Goal: Task Accomplishment & Management: Use online tool/utility

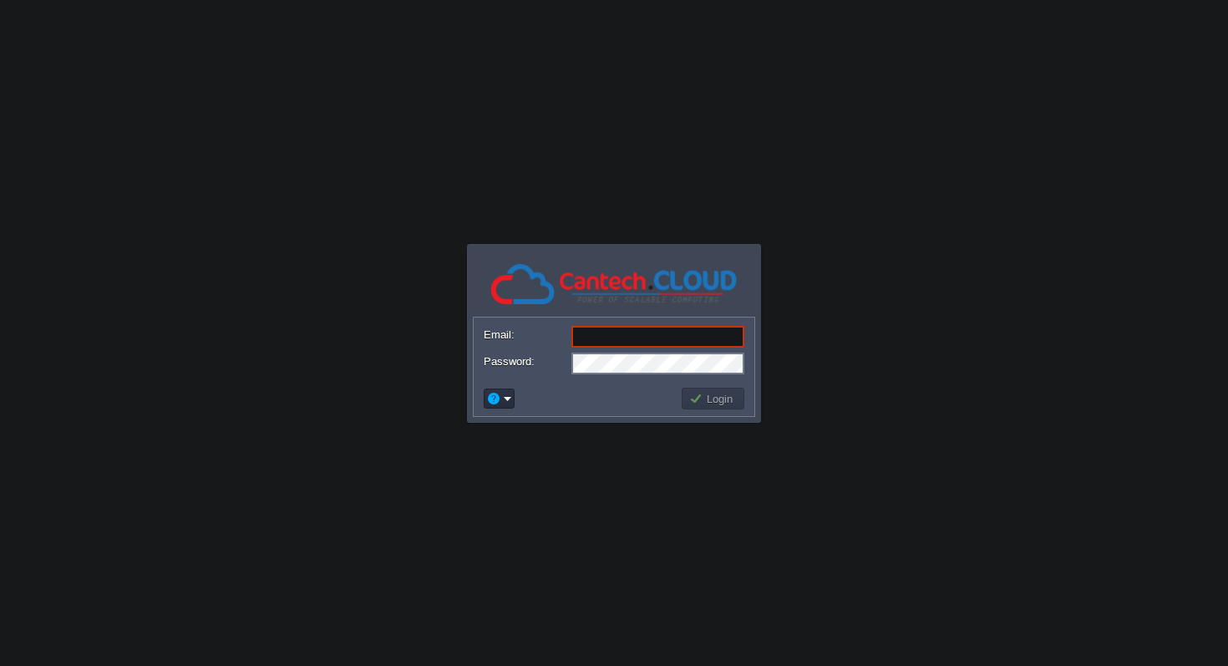
type input "[EMAIL_ADDRESS][DOMAIN_NAME]"
click at [706, 397] on button "Login" at bounding box center [713, 398] width 48 height 15
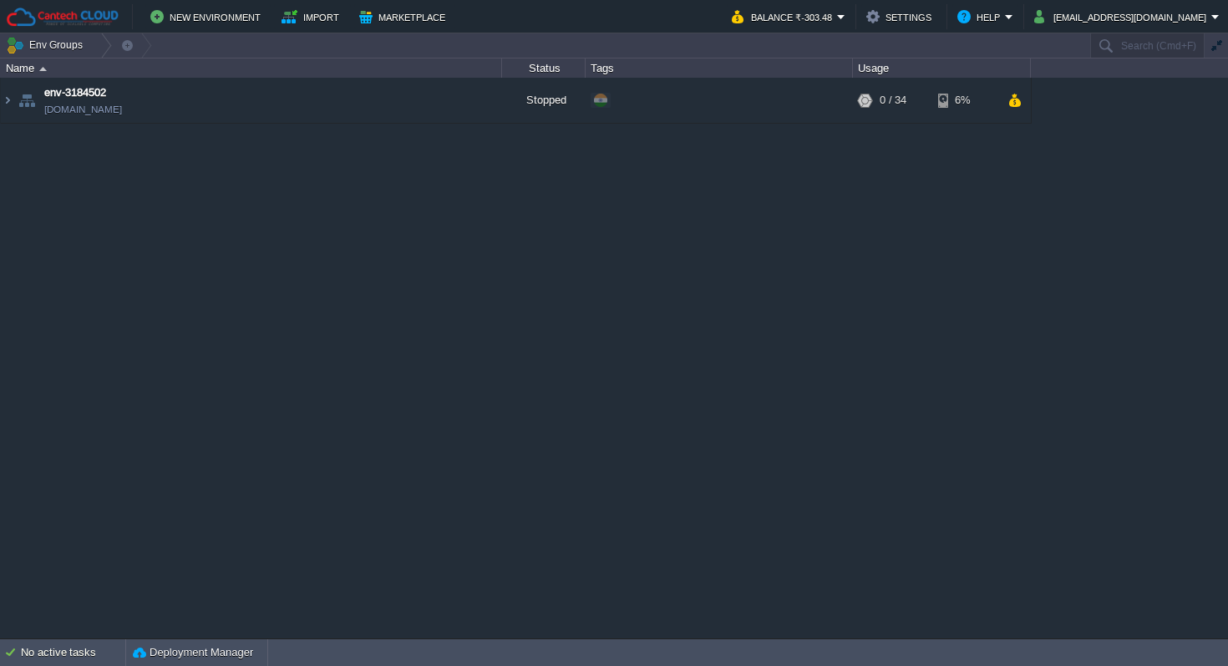
click at [458, 239] on div "env-3184502 [DOMAIN_NAME] Stopped + Add to Env Group RAM 0% CPU 0% 0 / 34 6%" at bounding box center [614, 357] width 1228 height 559
click at [693, 209] on div "env-3184502 [DOMAIN_NAME] Stopped + Add to Env Group RAM 0% CPU 0% 0 / 34 6%" at bounding box center [614, 357] width 1228 height 559
click at [393, 23] on button "Marketplace" at bounding box center [404, 17] width 91 height 20
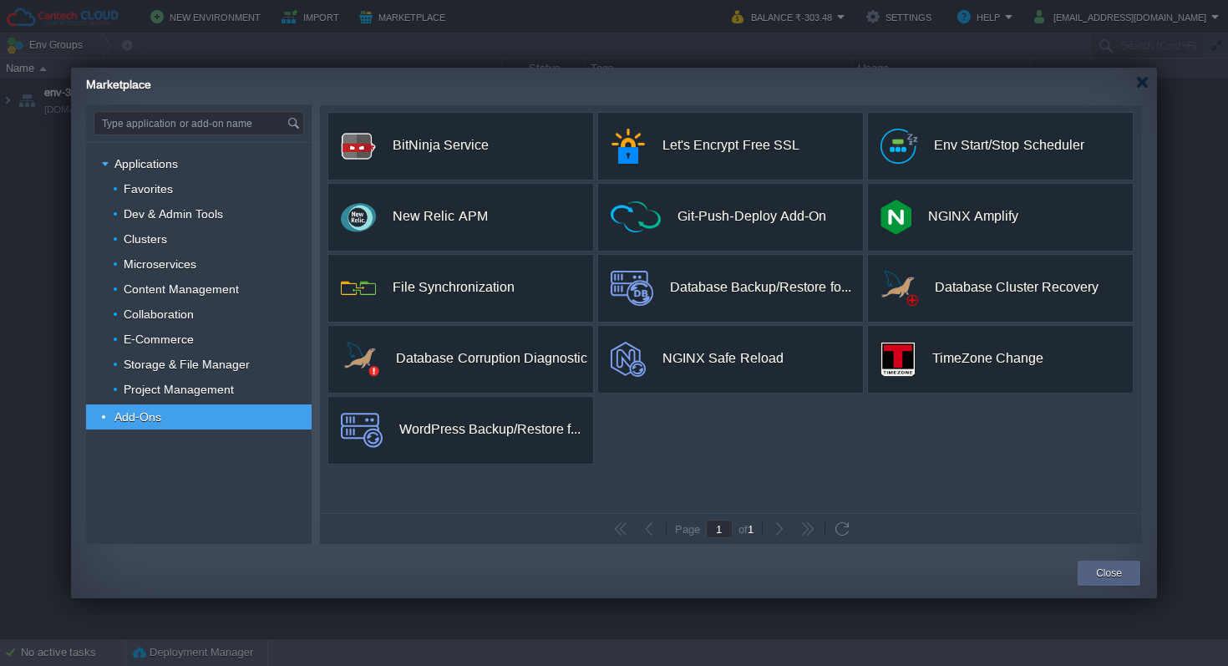
click at [215, 124] on input "Type application or add-on name" at bounding box center [190, 123] width 192 height 23
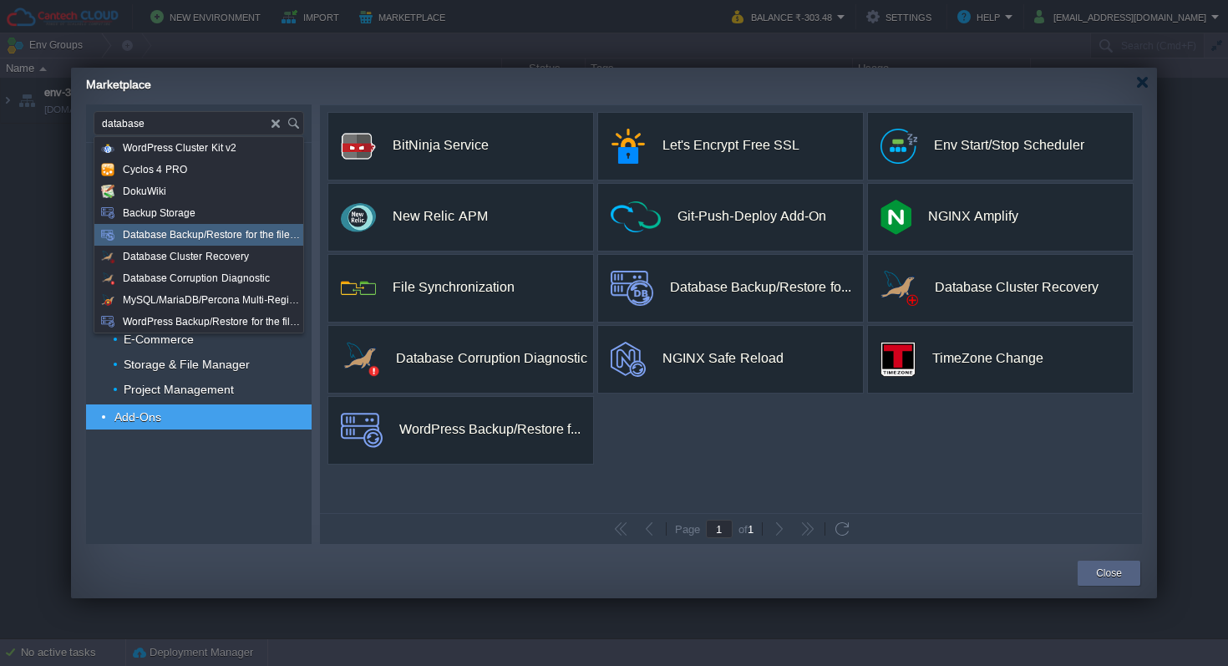
click at [180, 233] on span "Database Backup/Restore for the filesystem and the databases" at bounding box center [212, 235] width 179 height 22
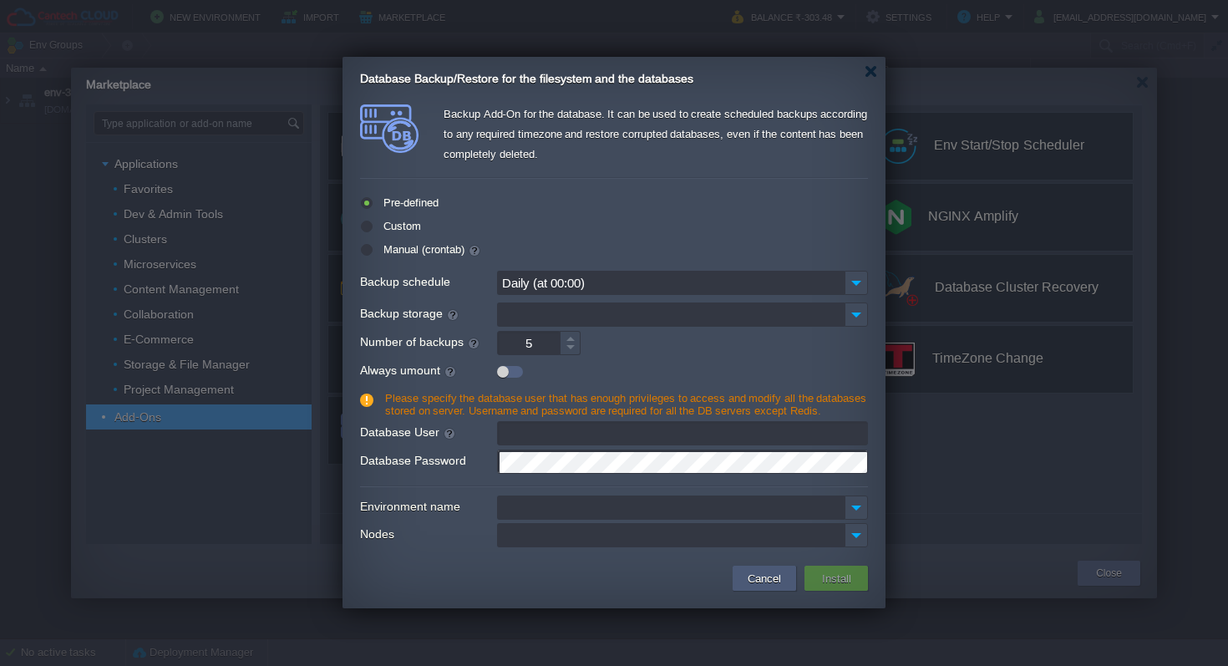
click at [757, 576] on button "Cancel" at bounding box center [763, 578] width 43 height 20
type input "Type application or add-on name"
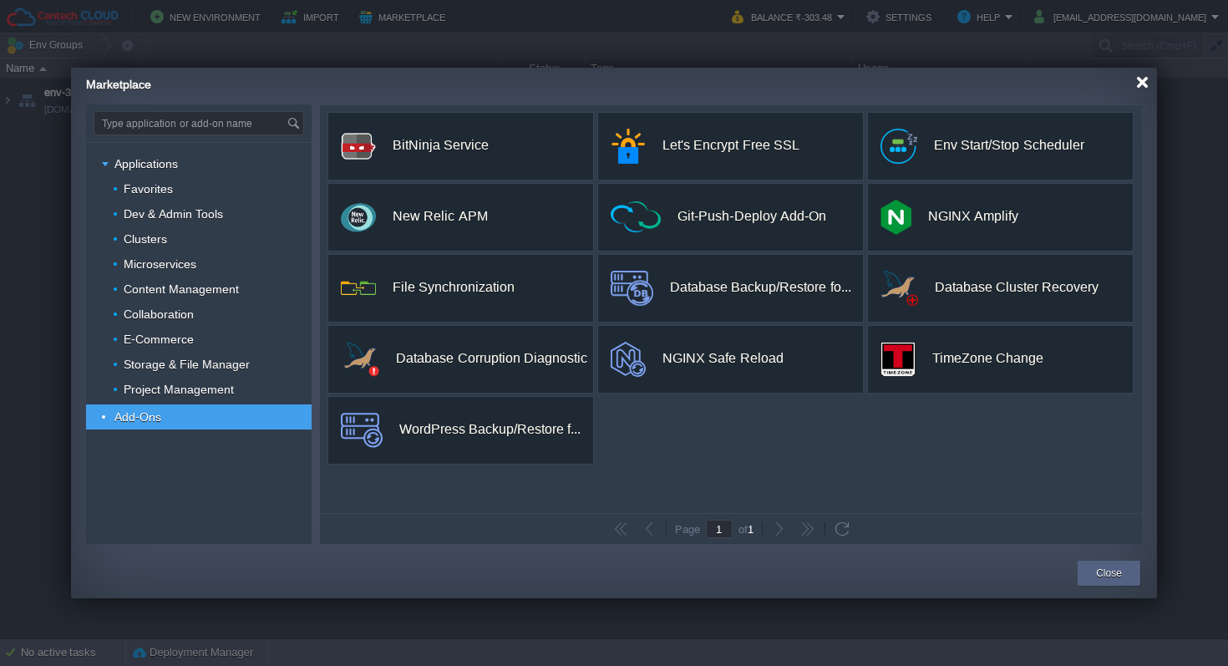
click at [1140, 79] on div at bounding box center [1142, 82] width 13 height 13
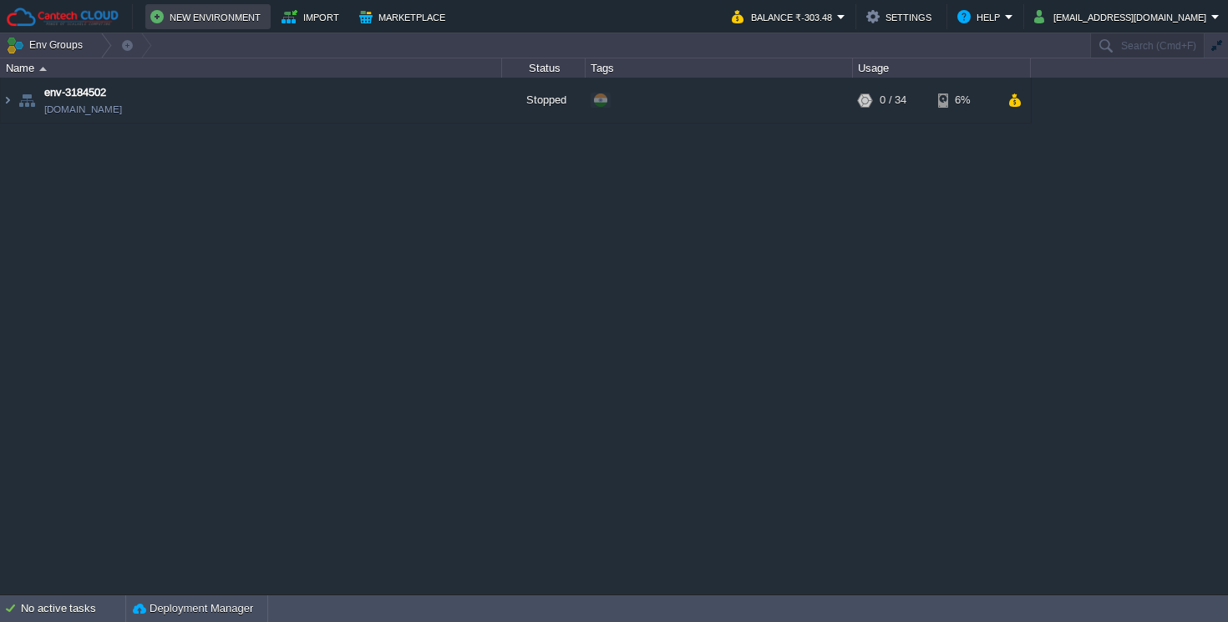
click at [195, 21] on button "New Environment" at bounding box center [207, 17] width 115 height 20
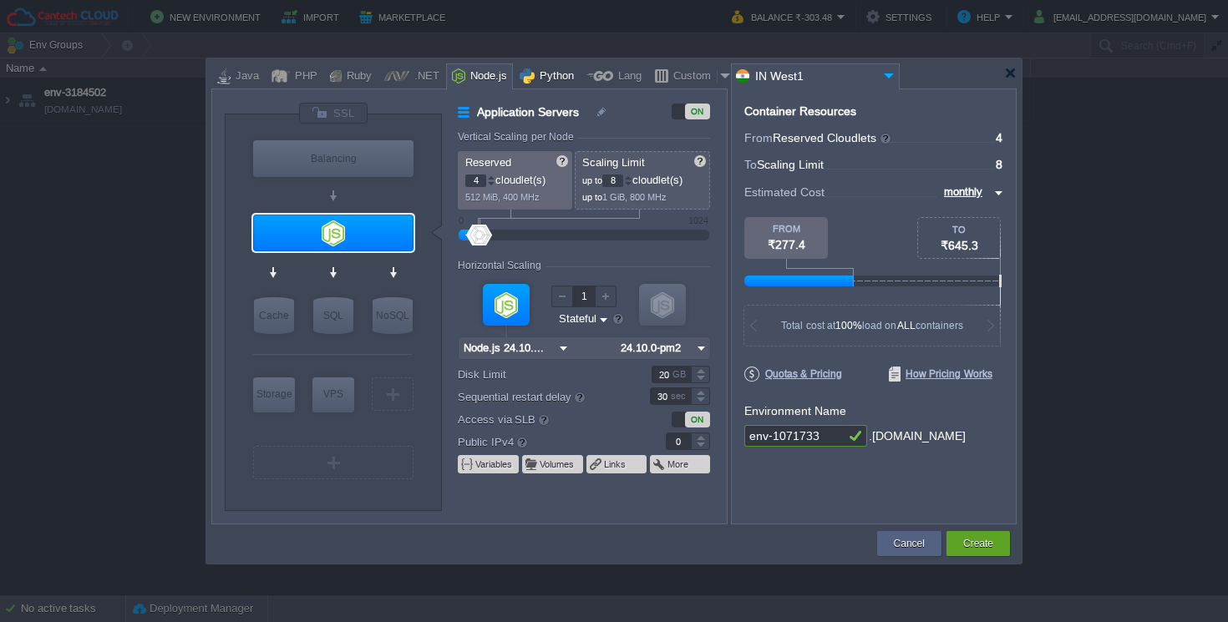
click at [534, 81] on div "Python" at bounding box center [553, 76] width 39 height 25
type input "Application Servers"
type input "1"
type input "4"
type input "Apache Python..."
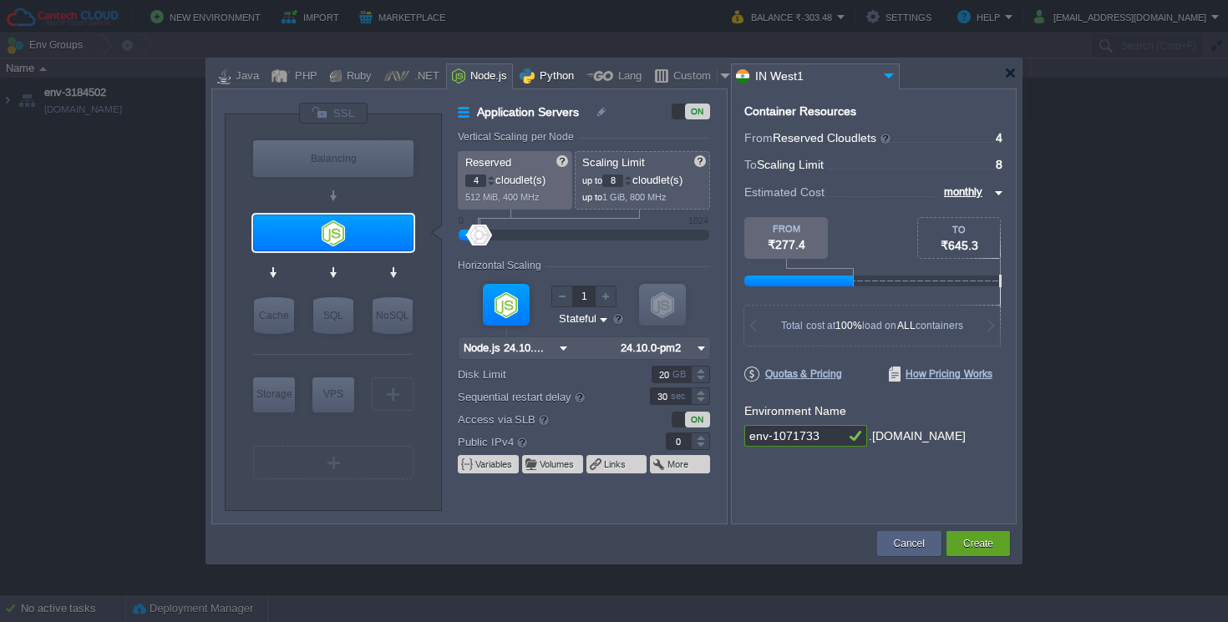
type input "Python 3.14.0"
click at [465, 84] on div "Node.js" at bounding box center [486, 76] width 42 height 25
type input "Application Servers"
type input "4"
type input "8"
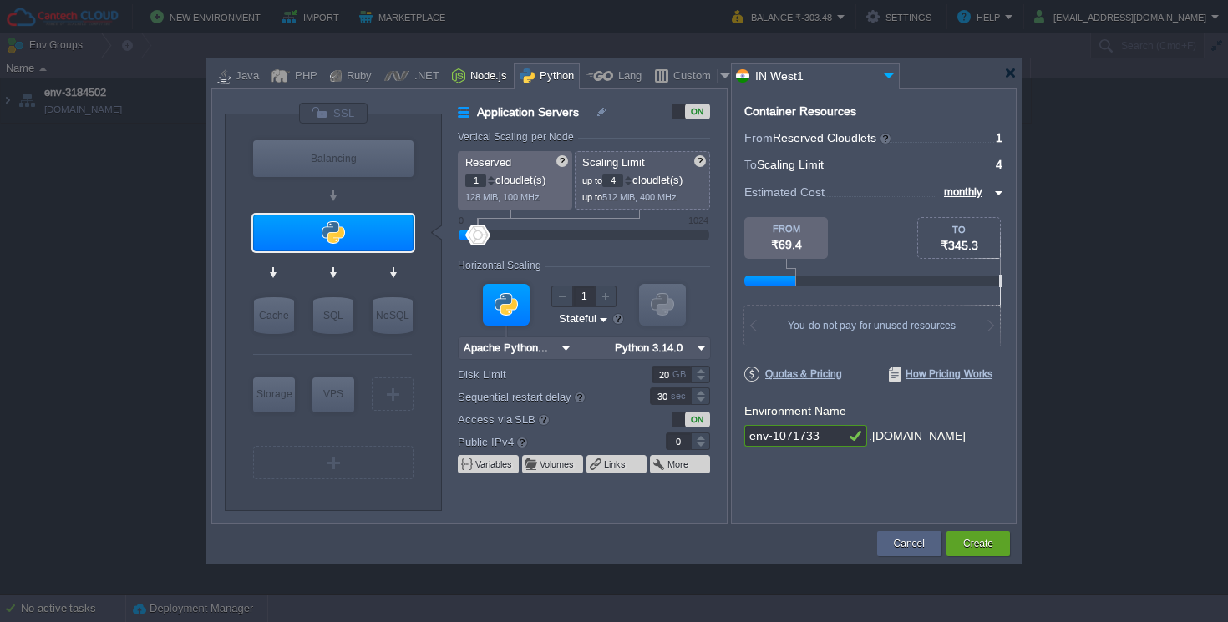
type input "Node.js 24.10...."
type input "24.10.0-pm2"
click at [632, 180] on div at bounding box center [628, 178] width 8 height 6
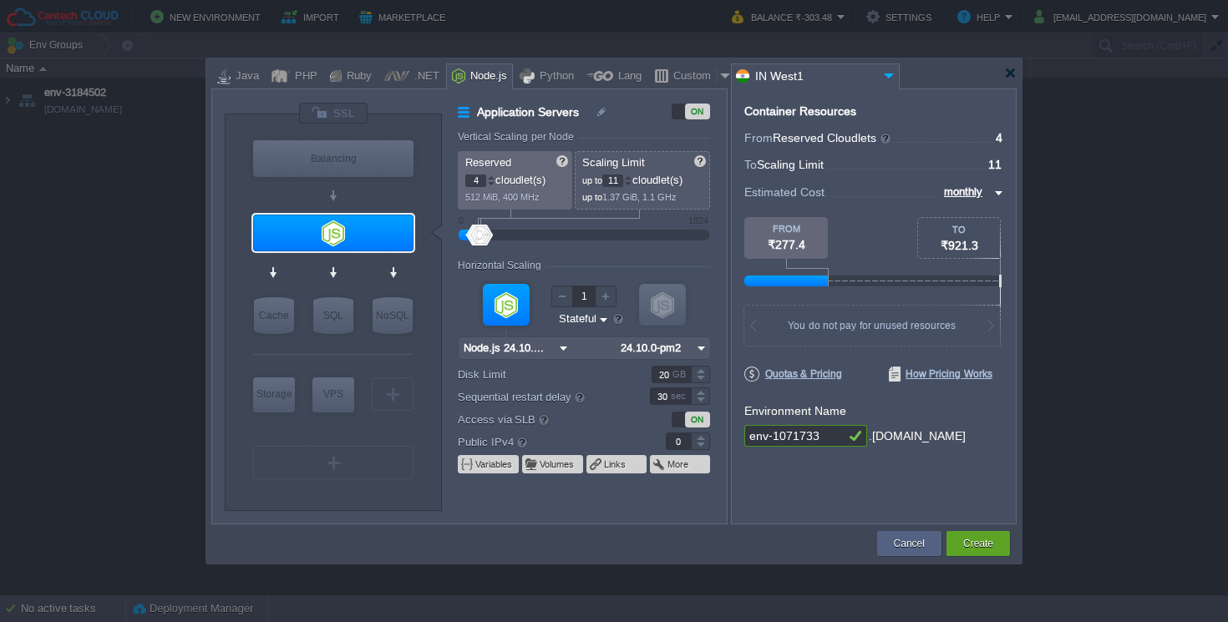
click at [632, 180] on div at bounding box center [628, 178] width 8 height 6
type input "16"
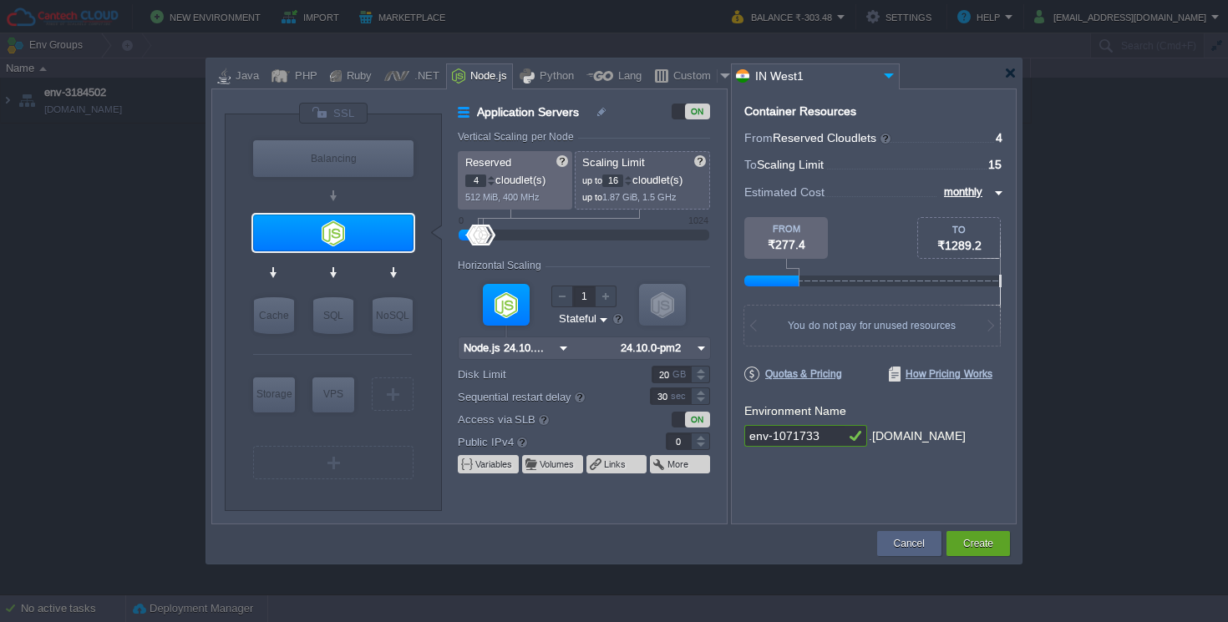
click at [632, 180] on div at bounding box center [628, 178] width 8 height 6
click at [606, 305] on div at bounding box center [606, 297] width 22 height 22
type input "2"
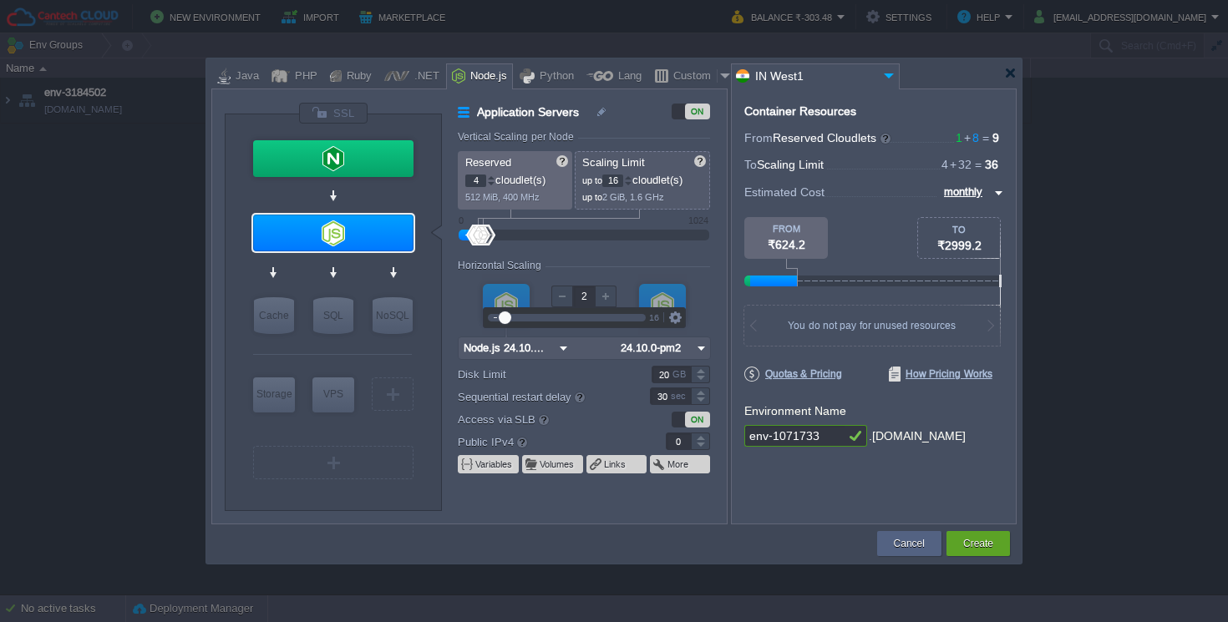
click at [719, 308] on form "Vertical Scaling per Node Reserved 4 cloudlet(s) 512 MiB, 400 MHz Scaling Limit…" at bounding box center [592, 327] width 268 height 392
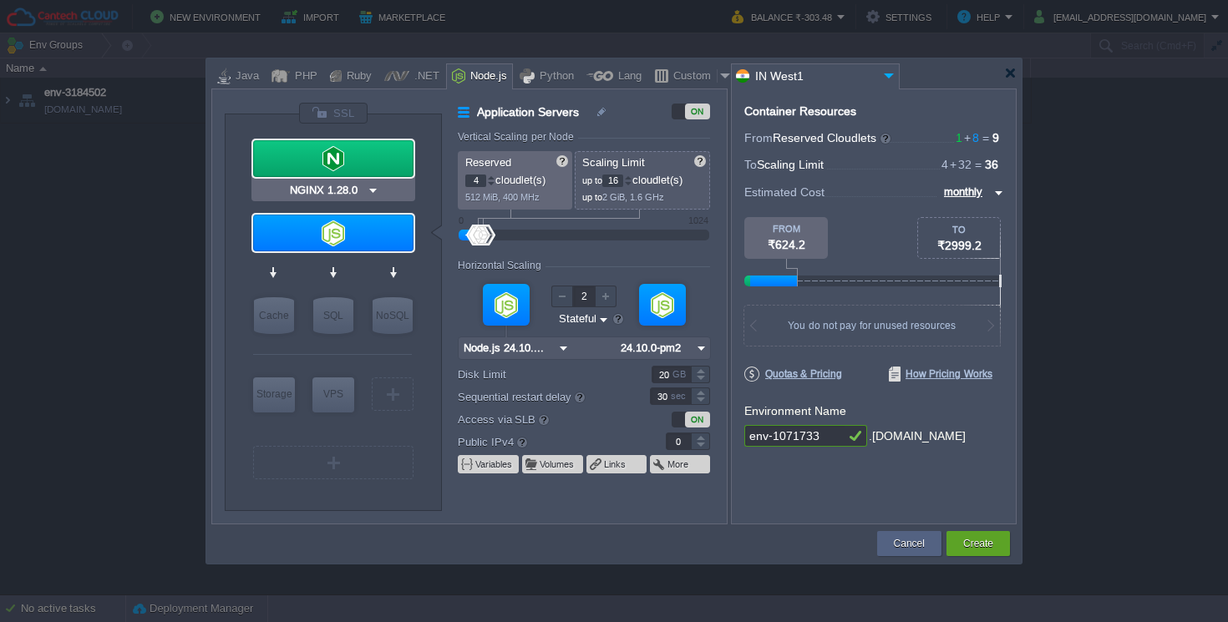
type input "Node.js 24.10.0 LTS"
click at [1008, 70] on div at bounding box center [1010, 73] width 13 height 13
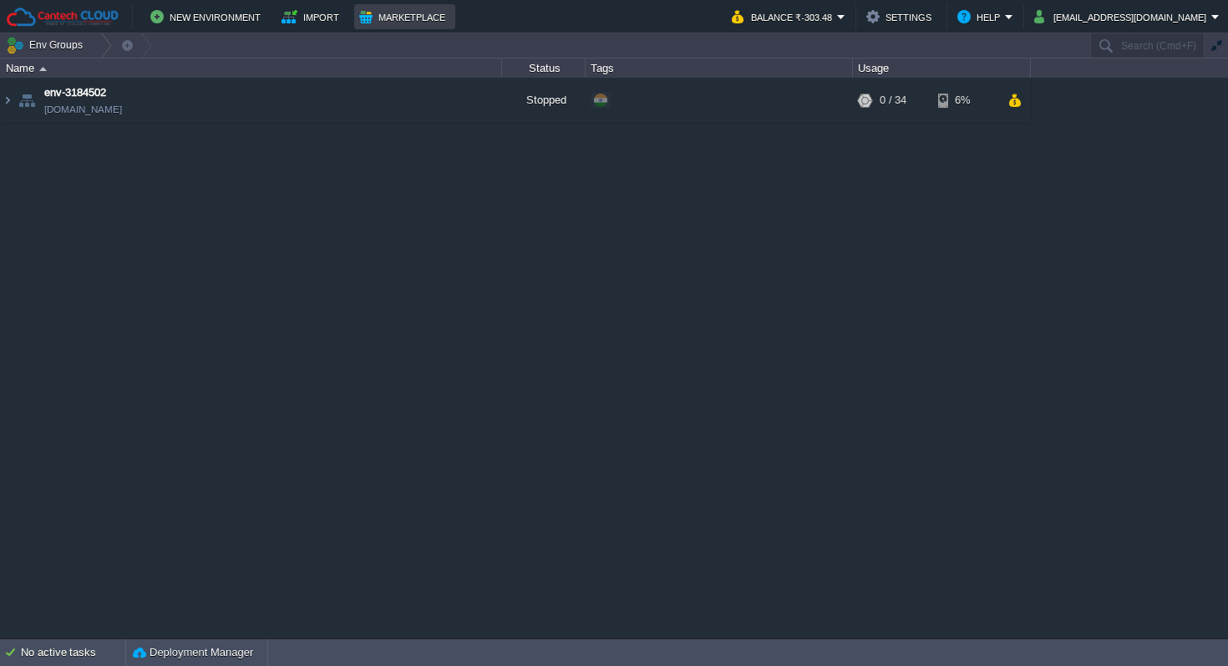
click at [416, 16] on button "Marketplace" at bounding box center [404, 17] width 91 height 20
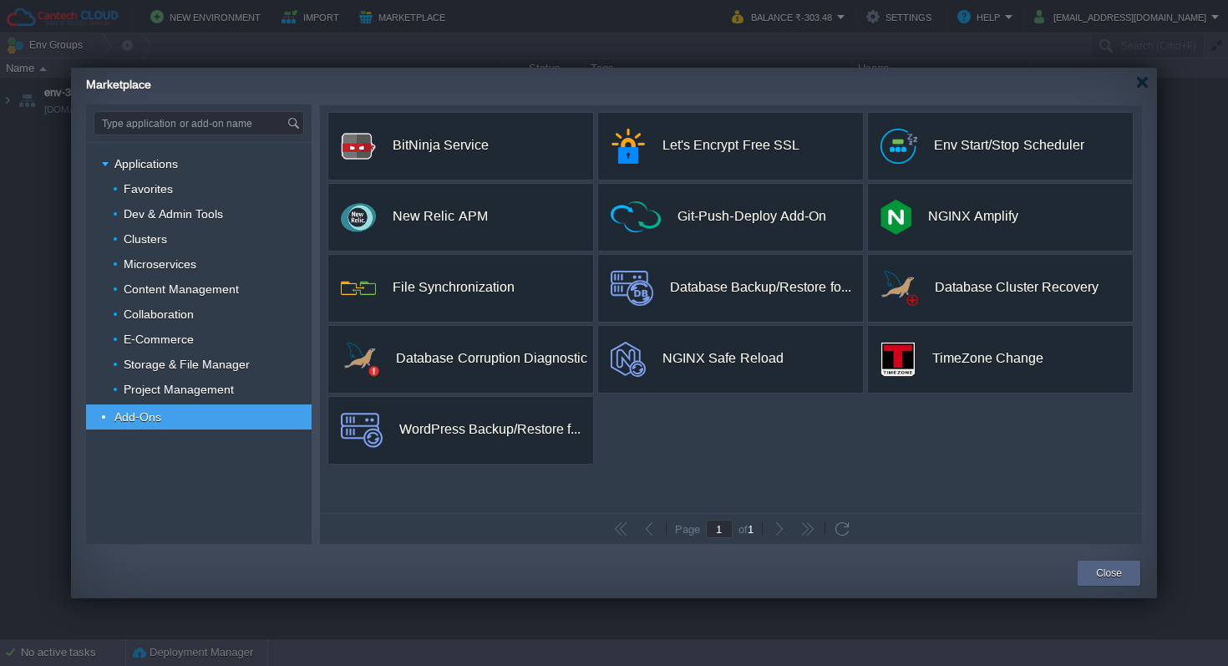
click at [191, 124] on input "Type application or add-on name" at bounding box center [190, 123] width 192 height 23
type input "b"
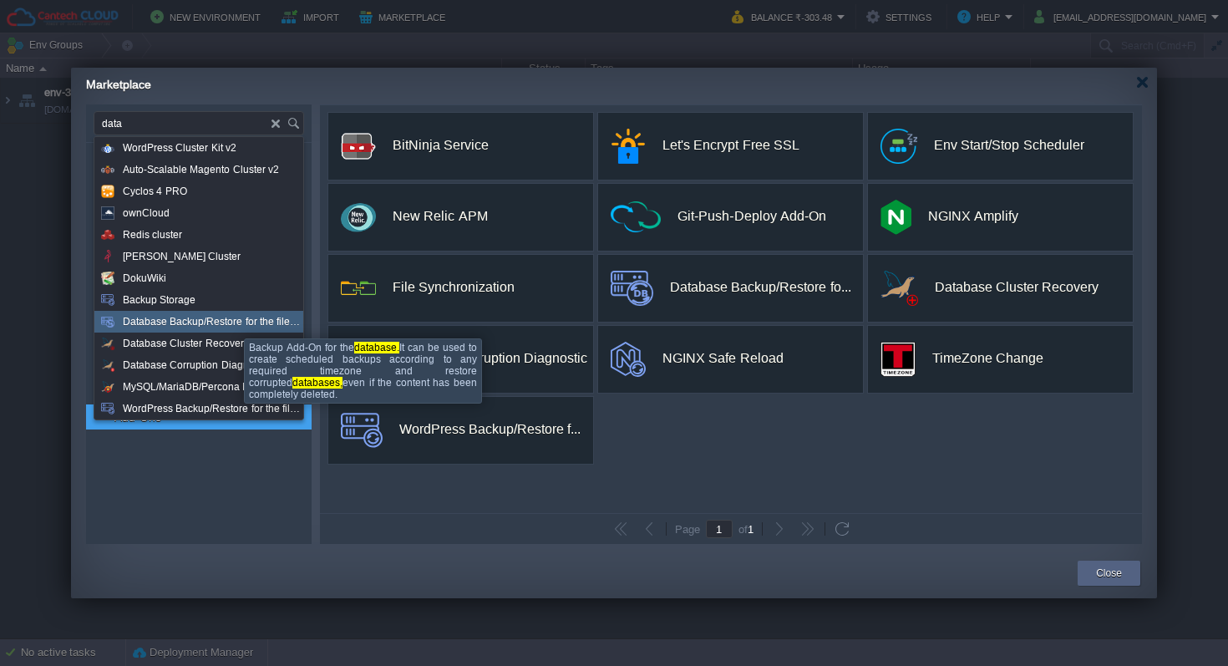
click at [231, 323] on span "Database Backup/Restore for the filesystem and the databases" at bounding box center [212, 322] width 179 height 22
type input "Type application or add-on name"
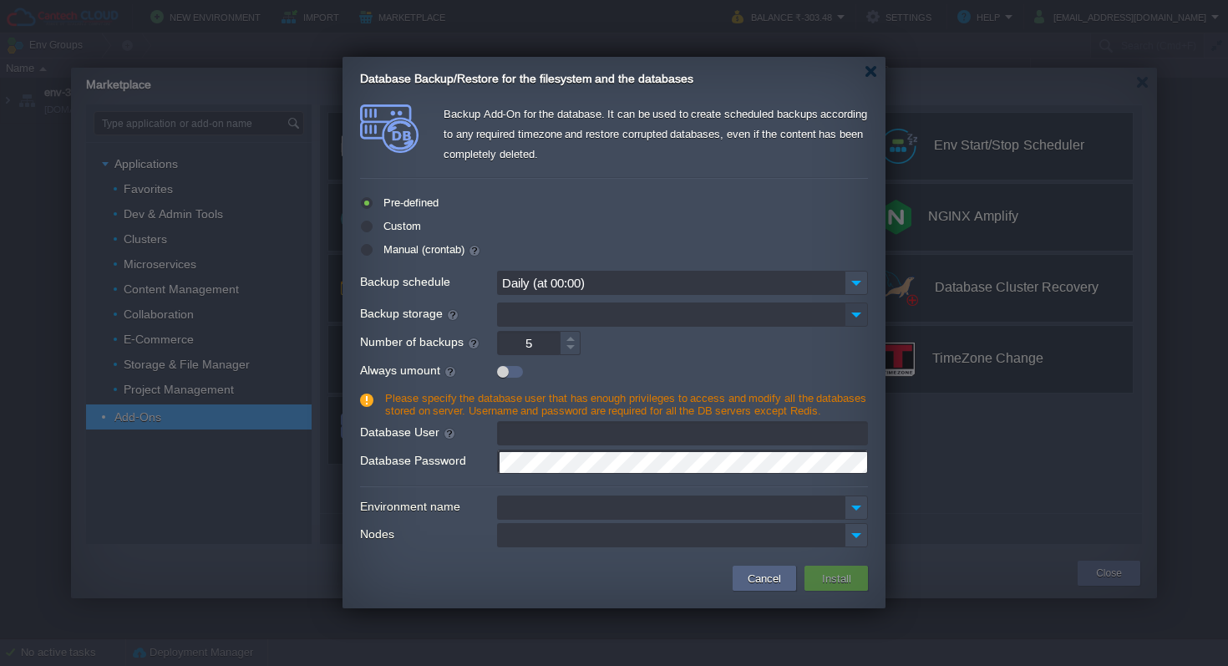
click at [858, 316] on img at bounding box center [855, 314] width 23 height 24
click at [379, 225] on label "Custom" at bounding box center [400, 226] width 42 height 13
click at [364, 225] on input "radio" at bounding box center [365, 230] width 11 height 11
radio input "true"
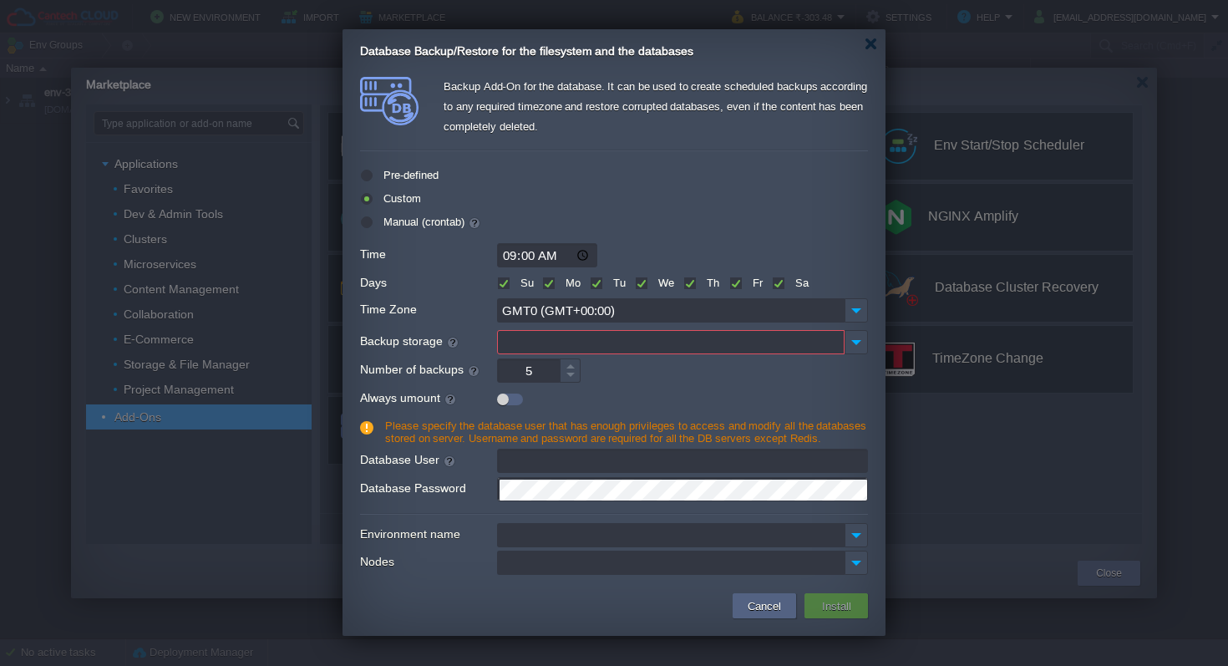
click at [545, 351] on input "Backup storage" at bounding box center [670, 342] width 347 height 24
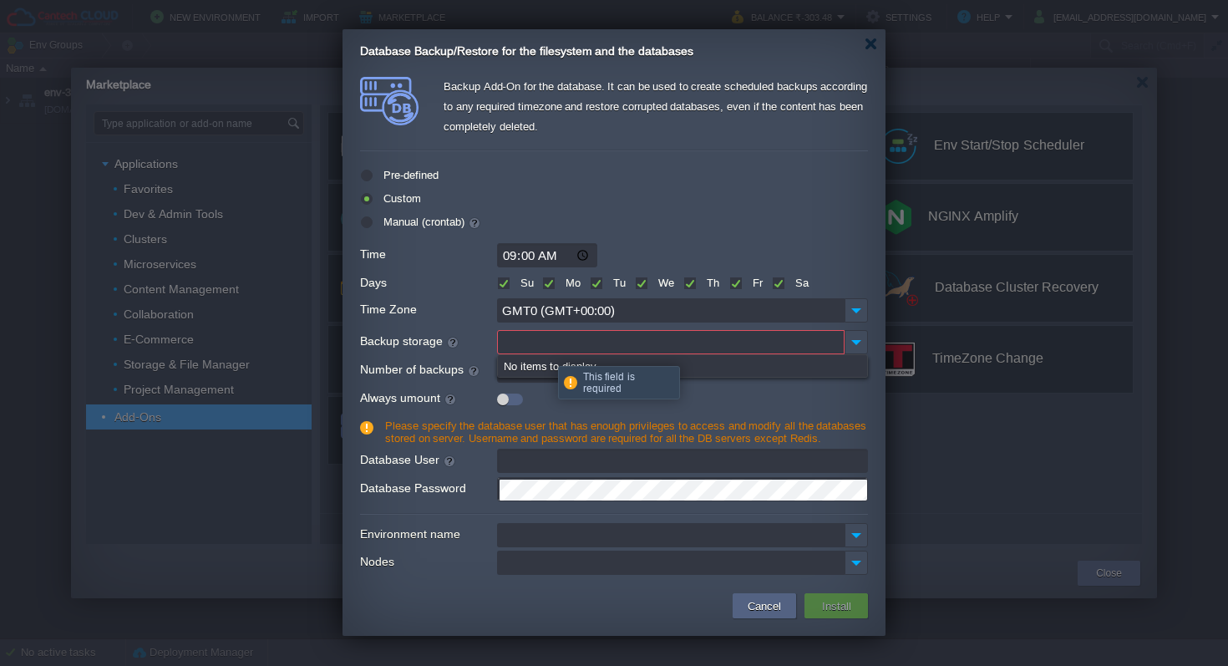
click at [529, 341] on input "Backup storage" at bounding box center [670, 342] width 347 height 24
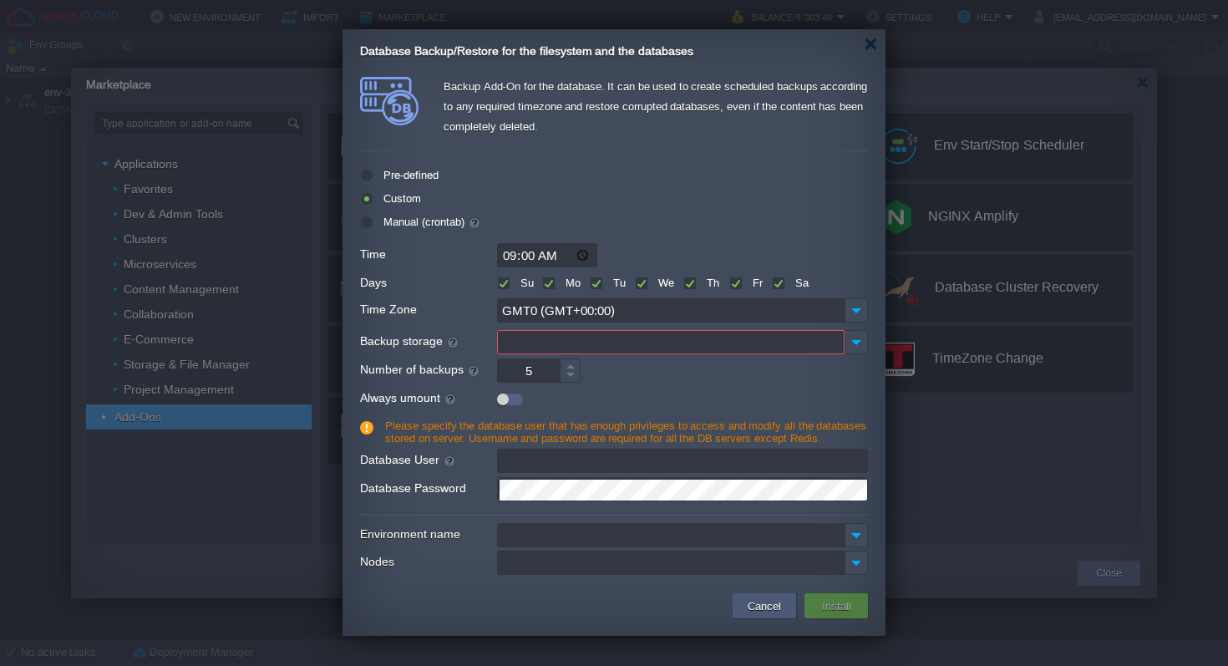
click at [755, 612] on button "Cancel" at bounding box center [763, 605] width 43 height 20
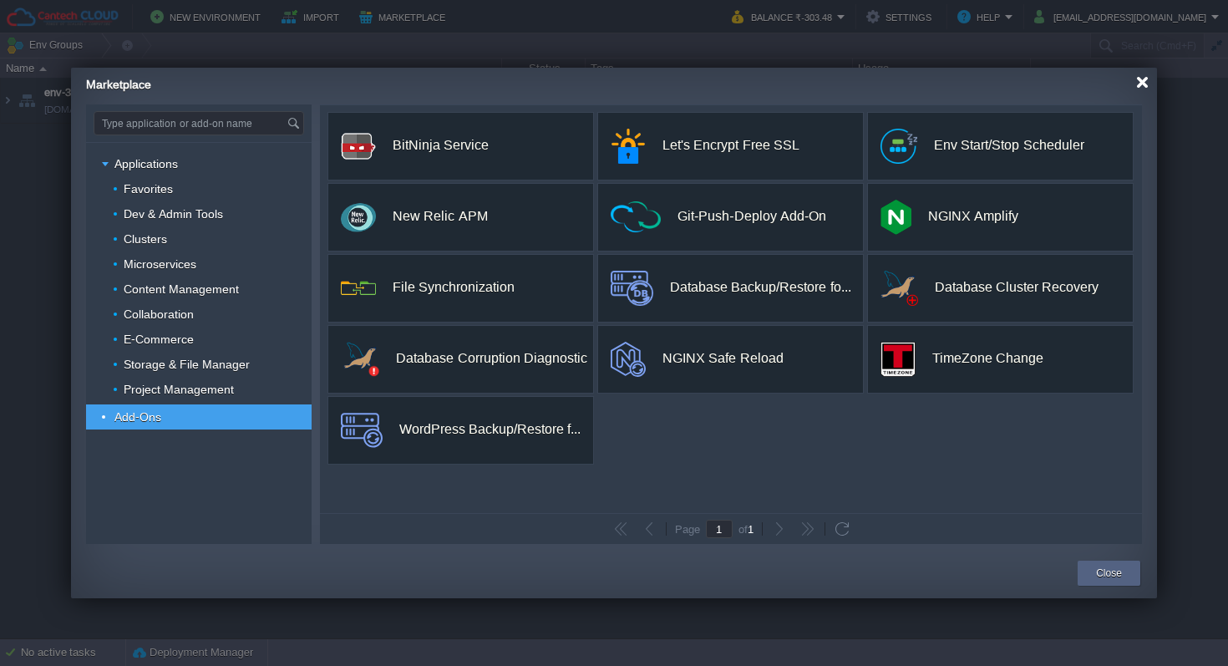
click at [1142, 86] on div at bounding box center [1142, 82] width 13 height 13
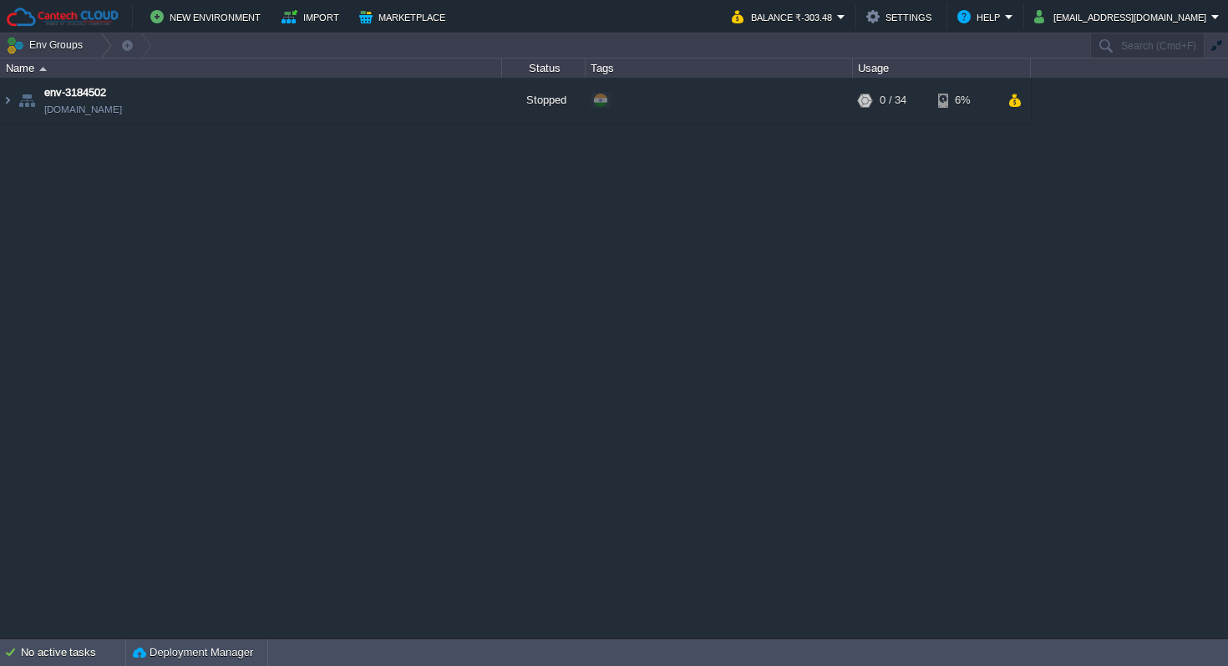
click at [368, 262] on div "env-3184502 [DOMAIN_NAME] Stopped + Add to Env Group RAM 0% CPU 0% 0 / 34 6%" at bounding box center [614, 357] width 1228 height 559
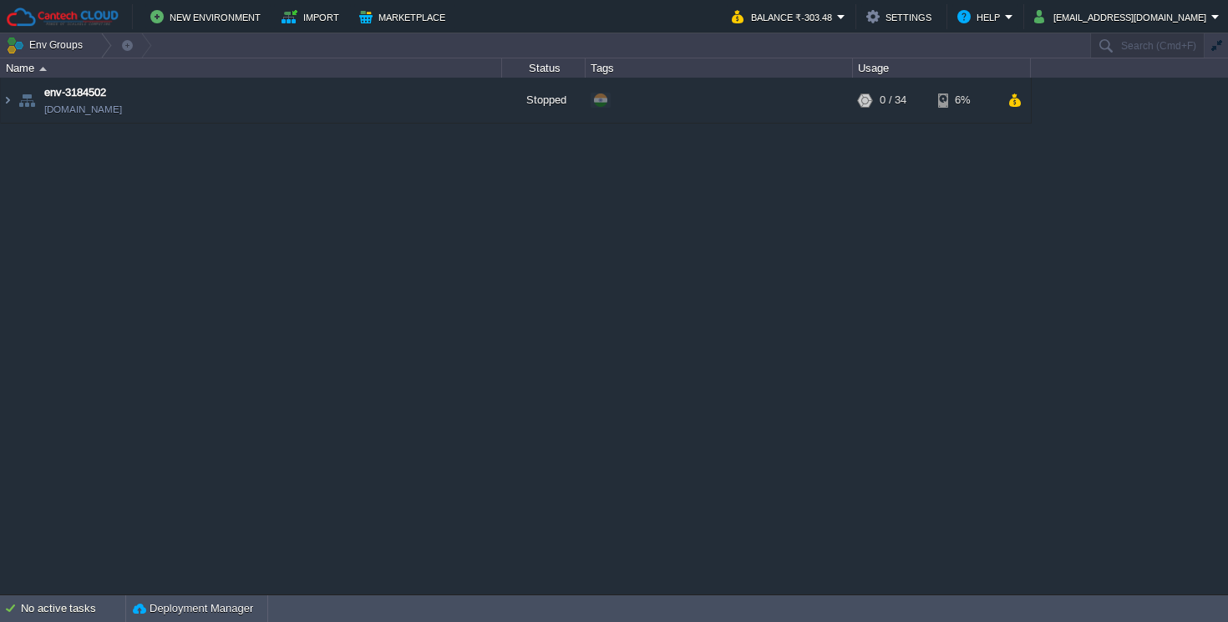
click at [517, 241] on div "env-3184502 [DOMAIN_NAME] Stopped + Add to Env Group RAM 0% CPU 0% 0 / 34 6%" at bounding box center [614, 336] width 1228 height 516
click at [194, 23] on button "New Environment" at bounding box center [207, 17] width 115 height 20
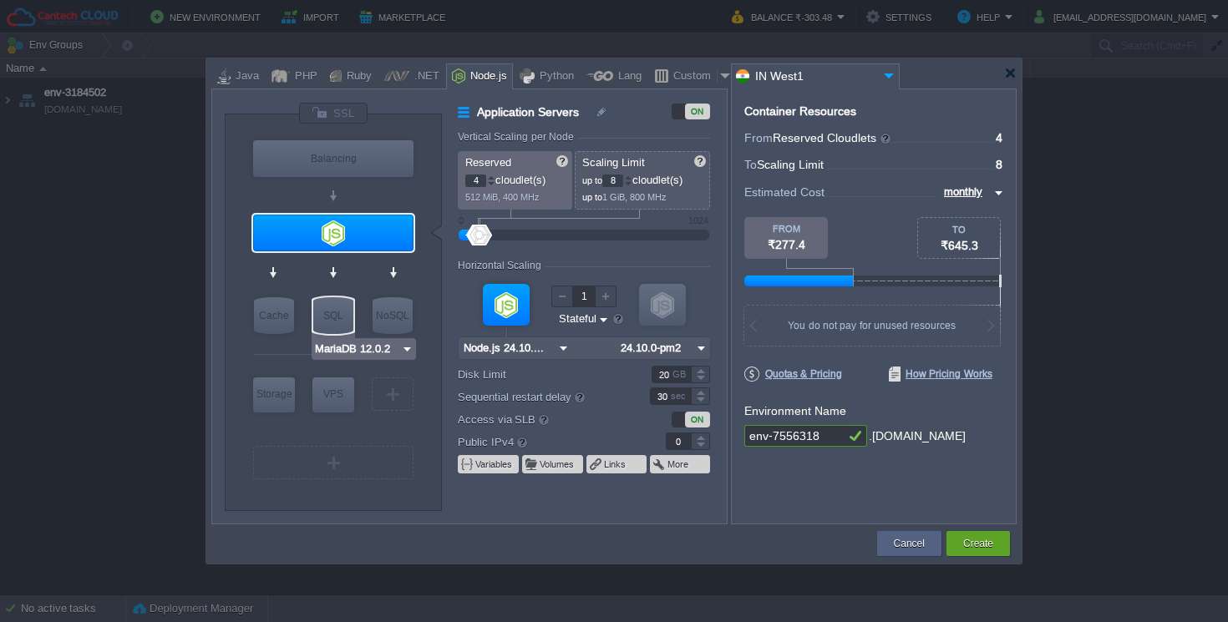
click at [328, 346] on input "MariaDB 12.0.2" at bounding box center [357, 349] width 87 height 17
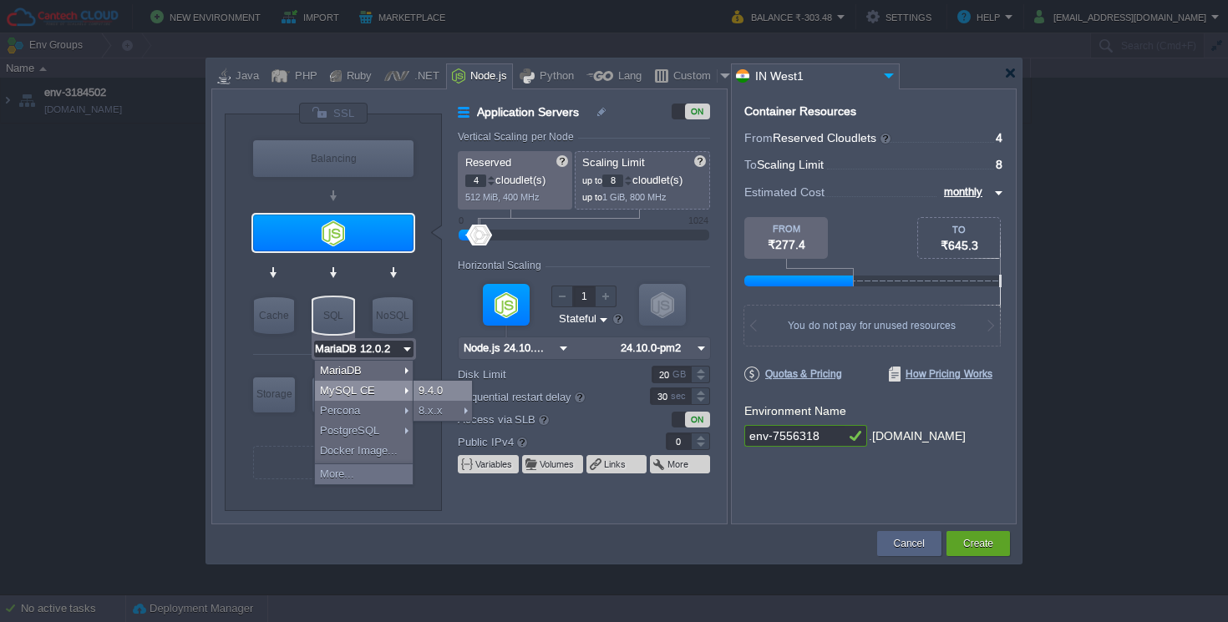
click at [448, 393] on div "9.4.0" at bounding box center [442, 391] width 58 height 20
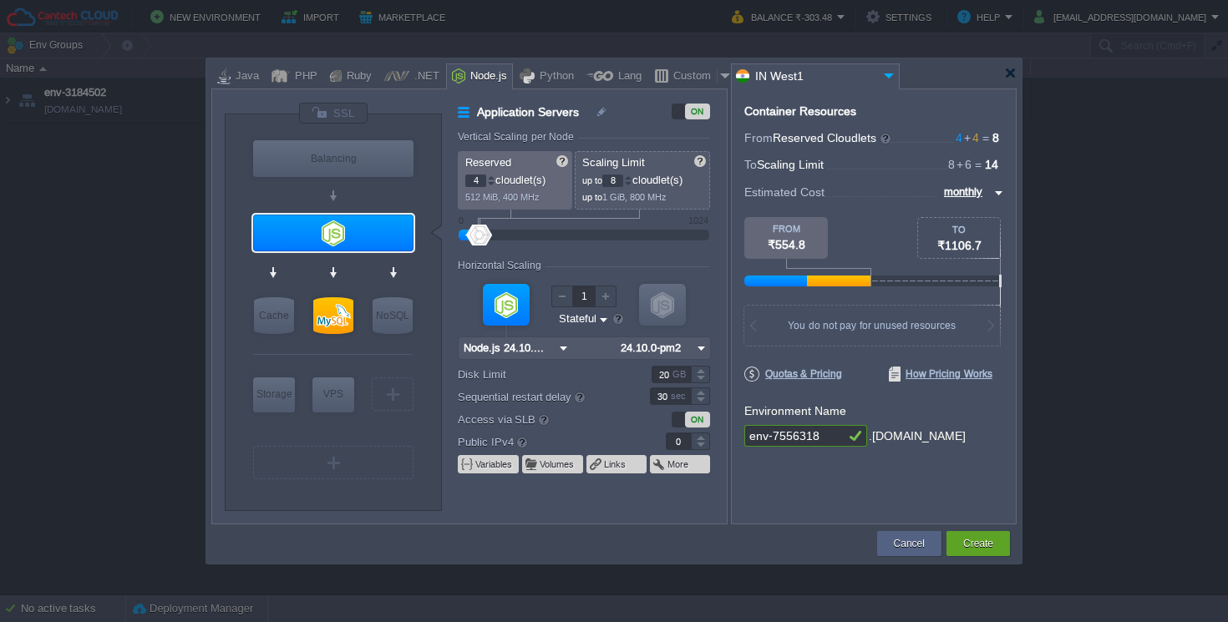
type input "MySQL CE 9.4.0"
click at [337, 311] on div at bounding box center [333, 315] width 40 height 37
type input "SQL Databases"
type input "6"
type input "MySQL CE 9.4.0"
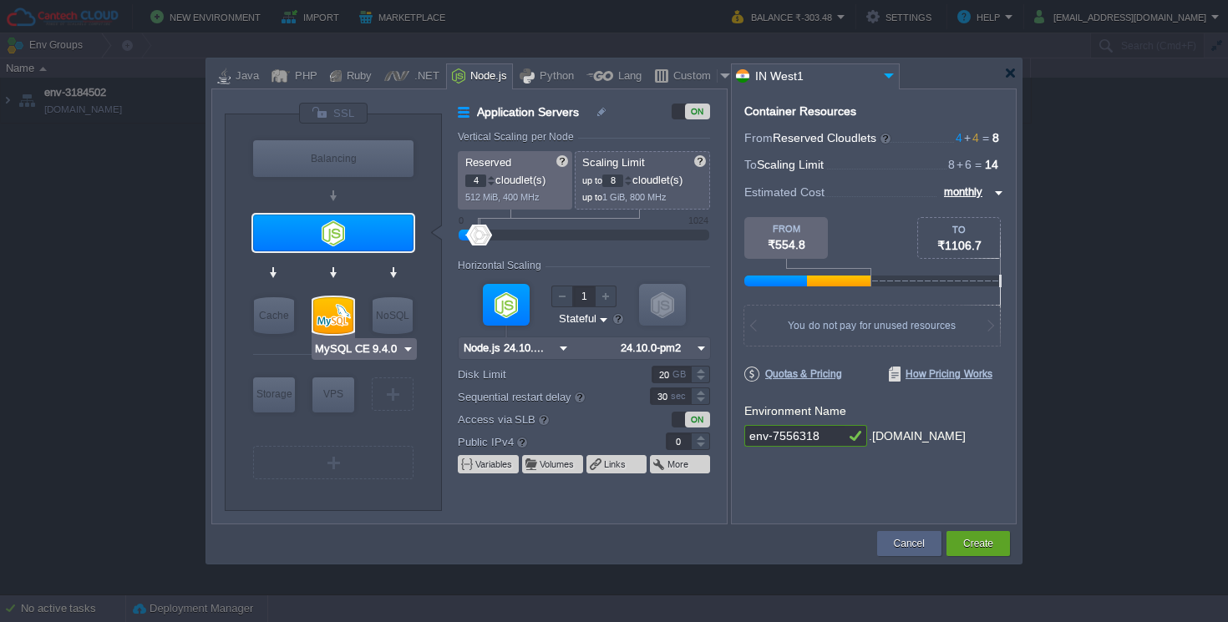
type input "9.4.0-almalinux-9"
type input "Stateless"
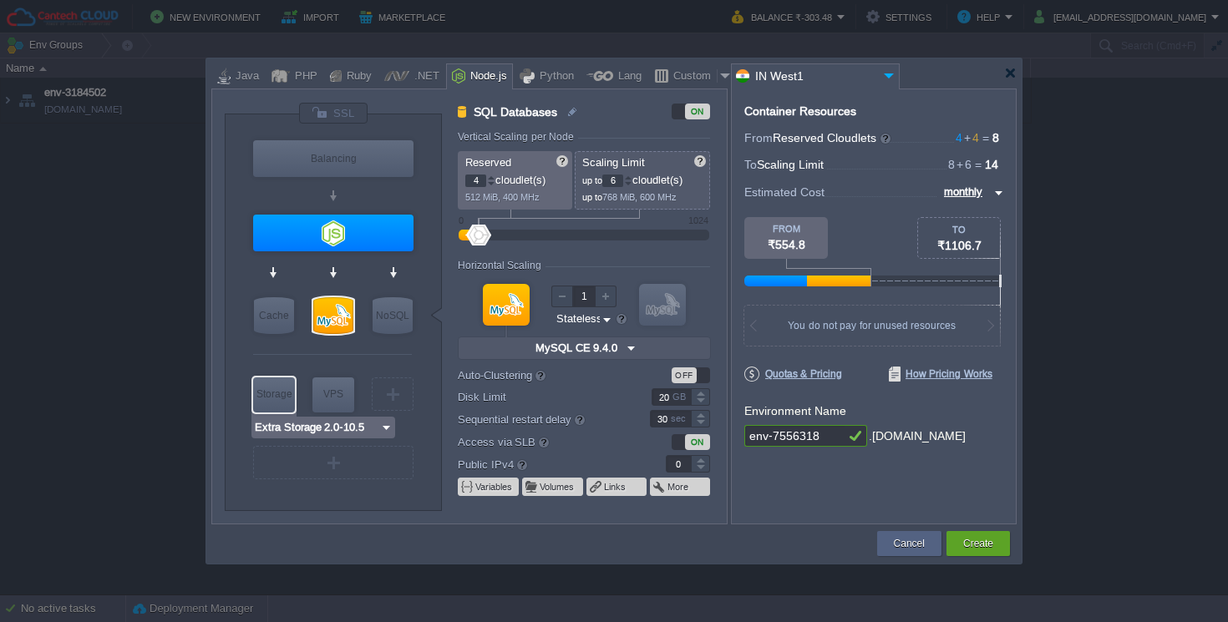
type input "AlmaLinux 9.6"
click at [397, 389] on div "VM" at bounding box center [393, 393] width 42 height 33
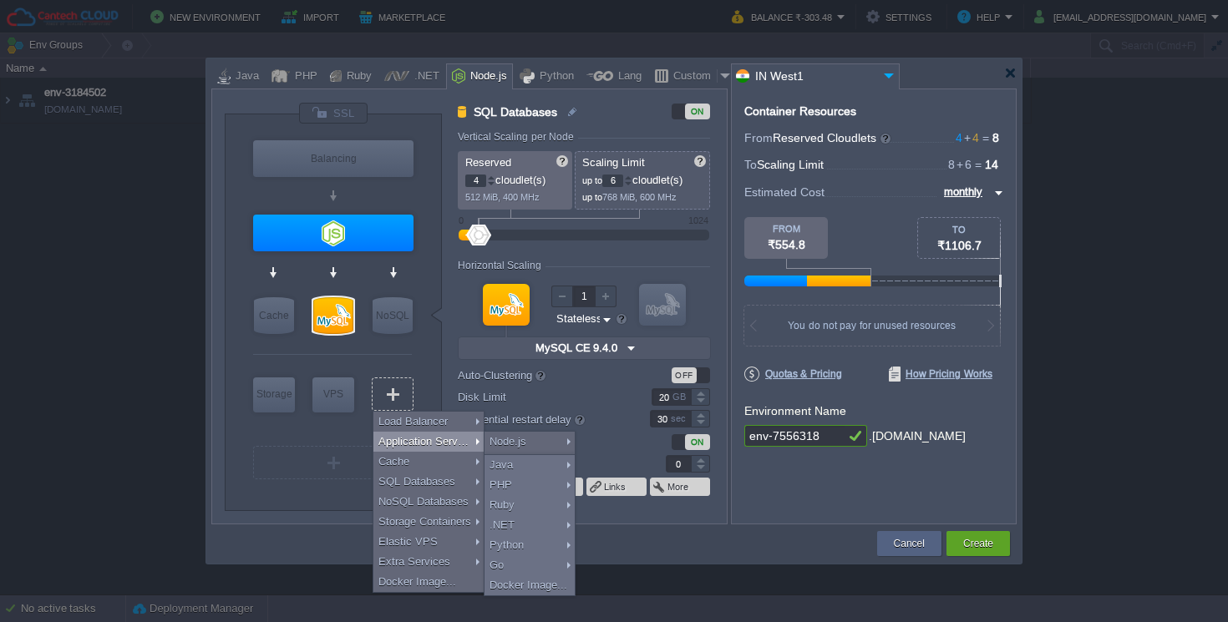
type input "Select Image"
click at [433, 329] on div "VM Balancing VM Application Servers VM Cache VM SQL VM NoSQL VM Storage VM VPS …" at bounding box center [333, 312] width 217 height 396
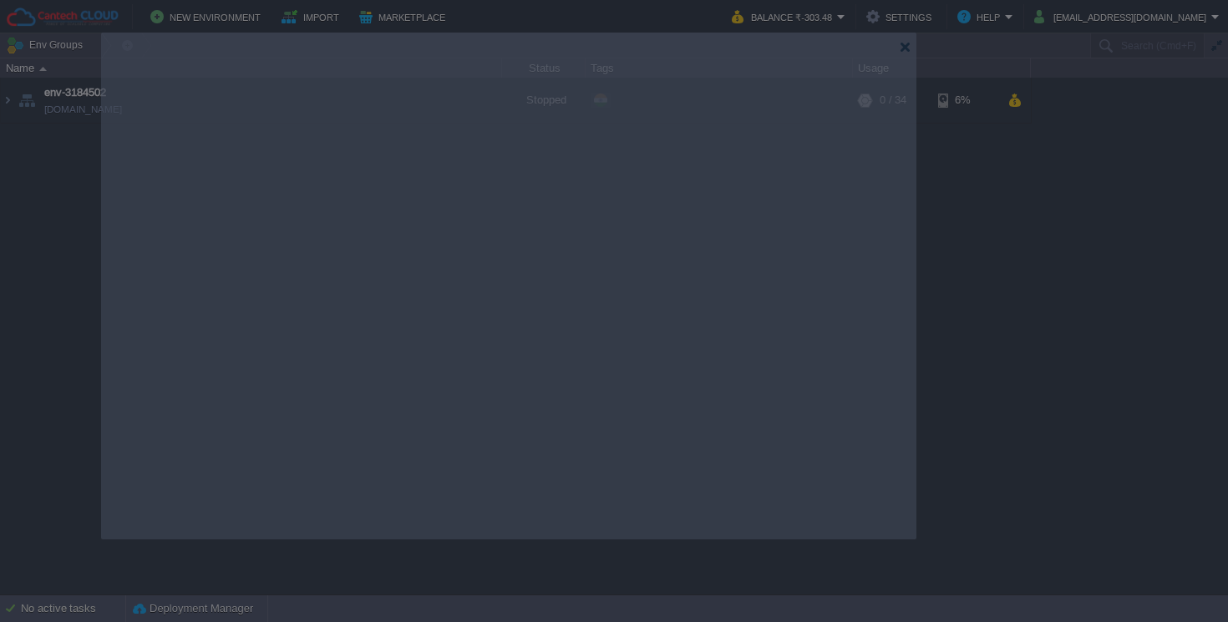
drag, startPoint x: 947, startPoint y: 75, endPoint x: 842, endPoint y: 49, distance: 108.4
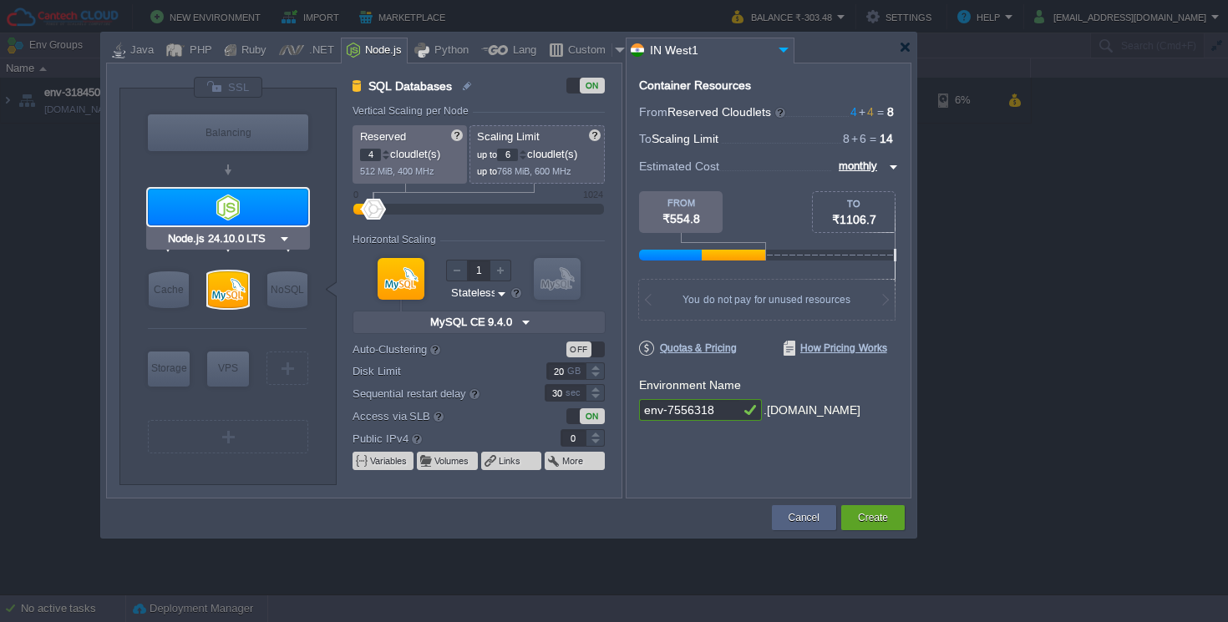
type input "MySQL CE 9.4.0"
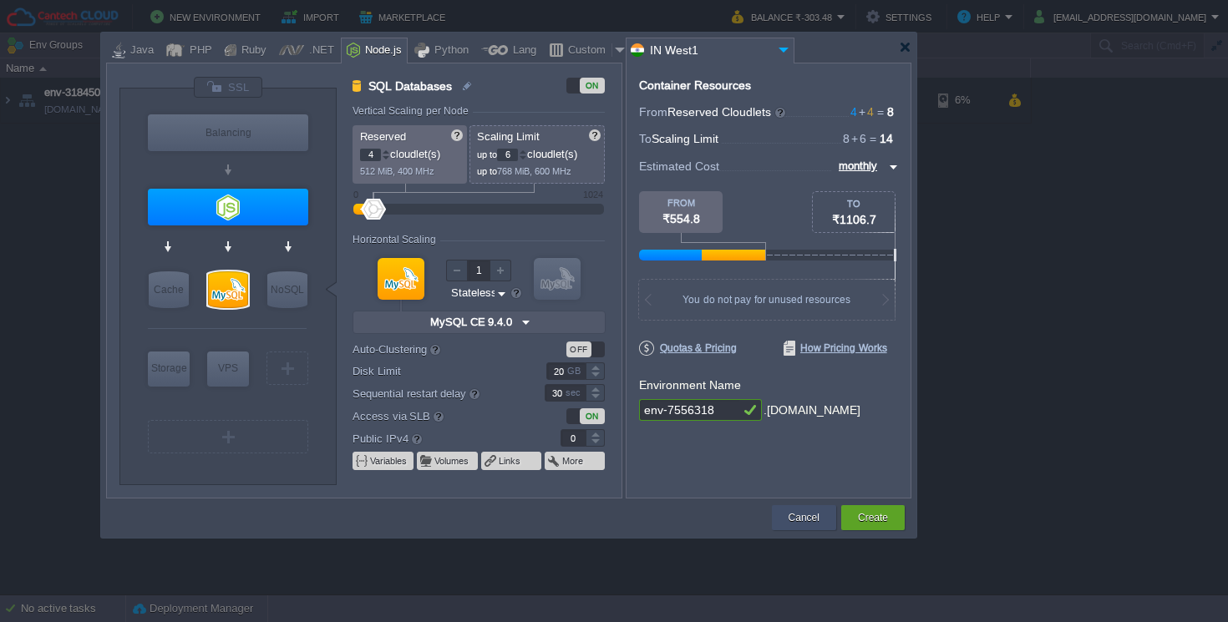
click at [794, 514] on button "Cancel" at bounding box center [803, 517] width 31 height 17
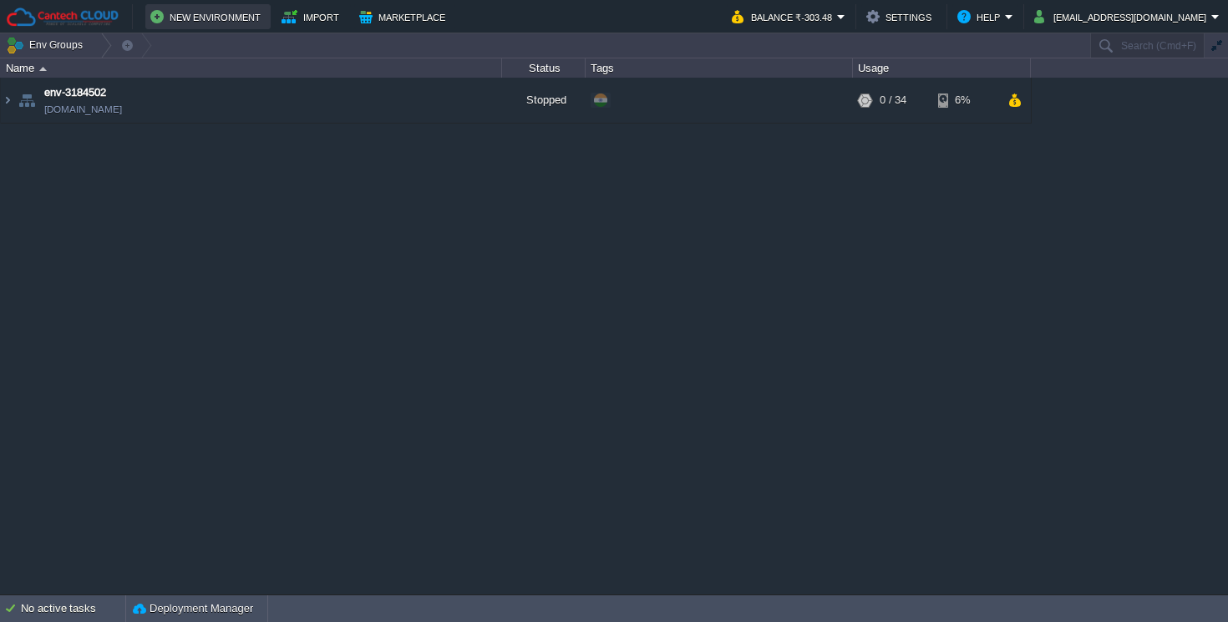
click at [206, 19] on button "New Environment" at bounding box center [207, 17] width 115 height 20
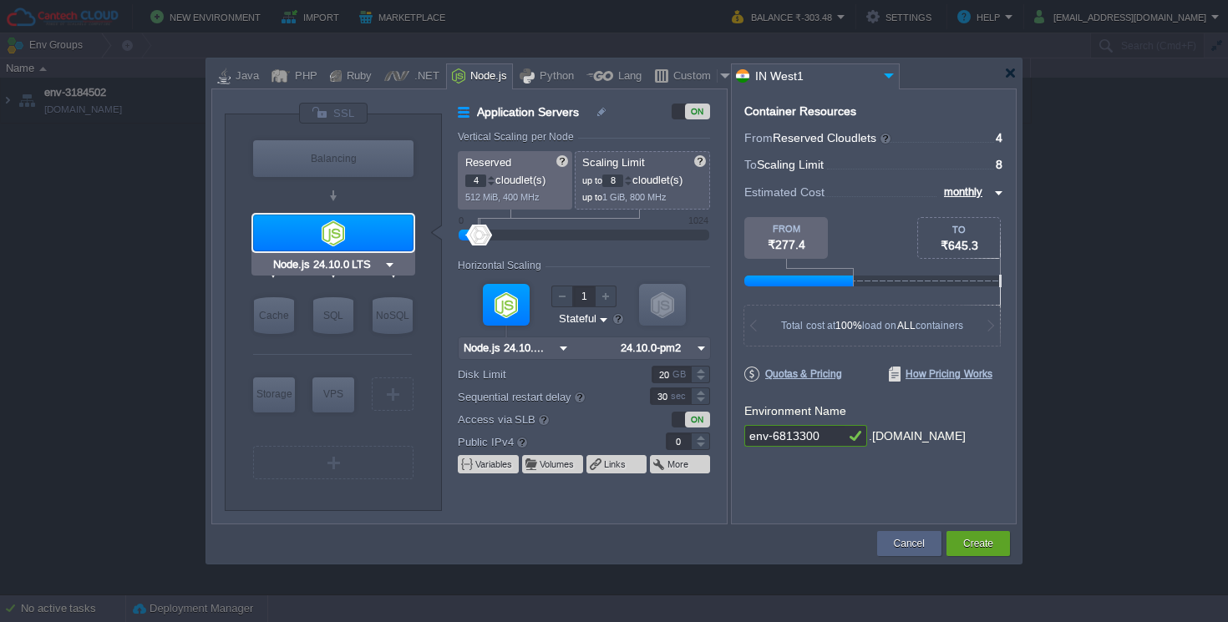
click at [364, 244] on div at bounding box center [333, 233] width 160 height 37
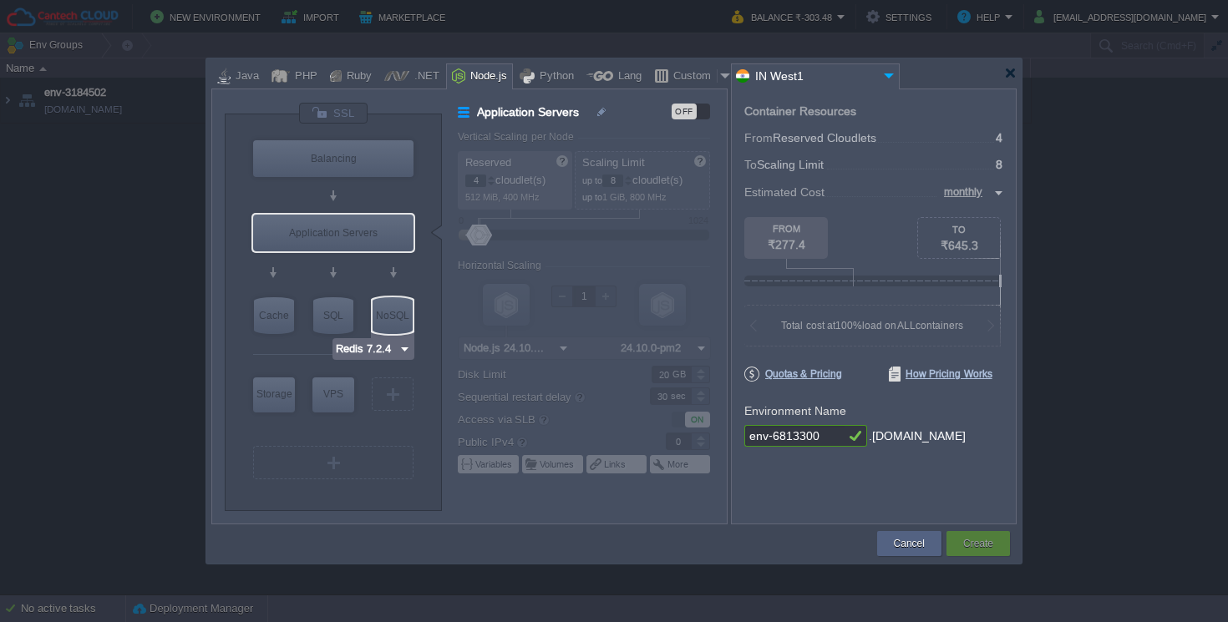
type input "Node.js 24.10.0 LTS"
click at [360, 235] on div "Application Servers" at bounding box center [333, 233] width 160 height 37
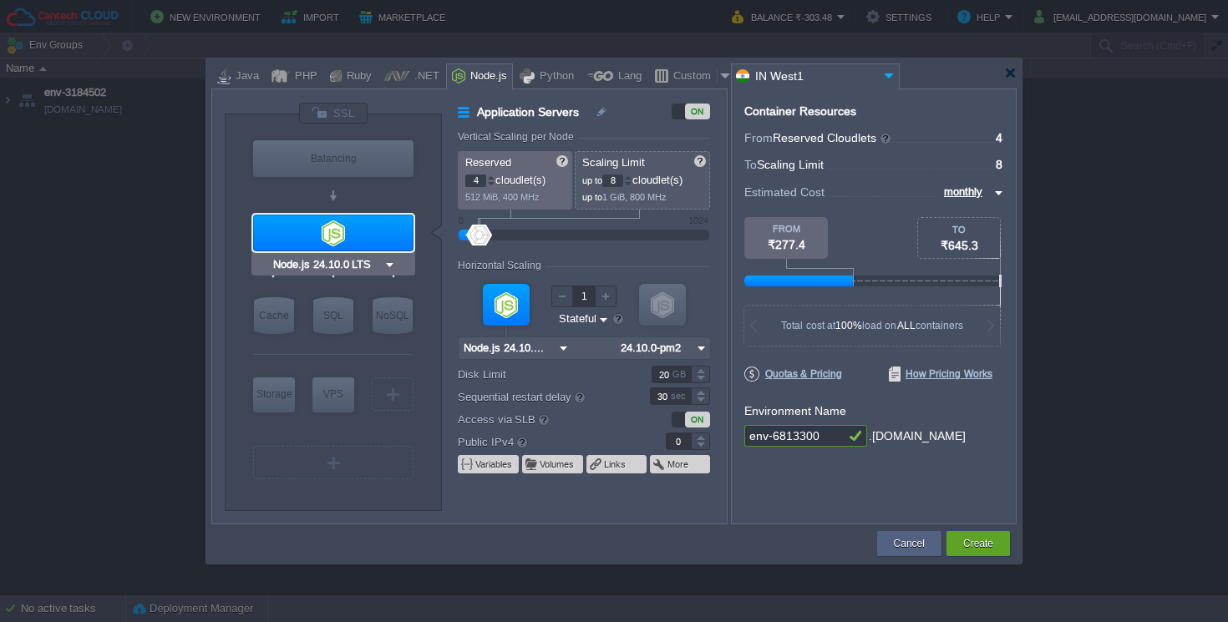
click at [377, 266] on input "Node.js 24.10.0 LTS" at bounding box center [327, 264] width 114 height 17
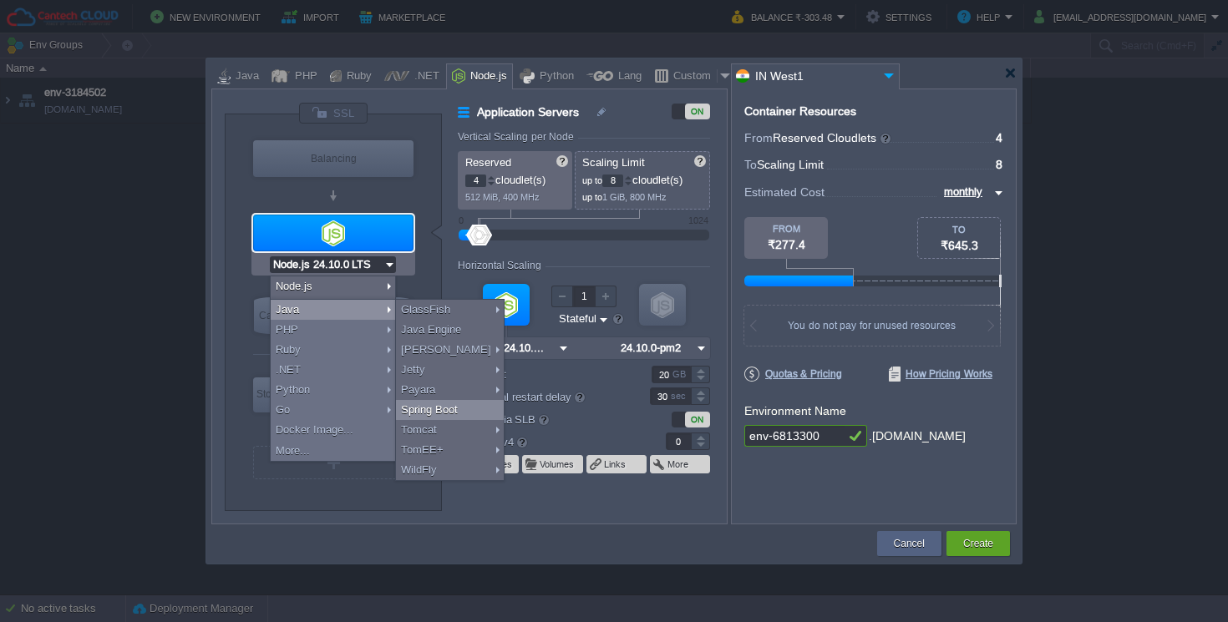
click at [426, 413] on div "Spring Boot" at bounding box center [450, 410] width 108 height 20
type input "Application Servers"
type input "1"
type input "4"
type input "Spring Boot"
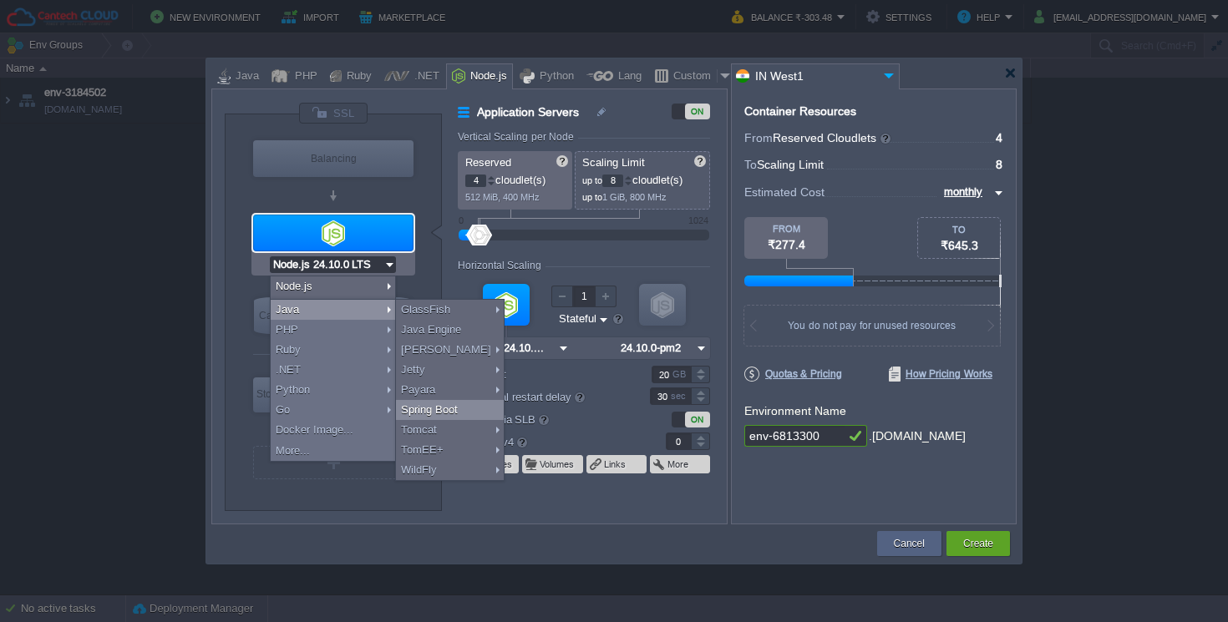
type input "Zulu Communit..."
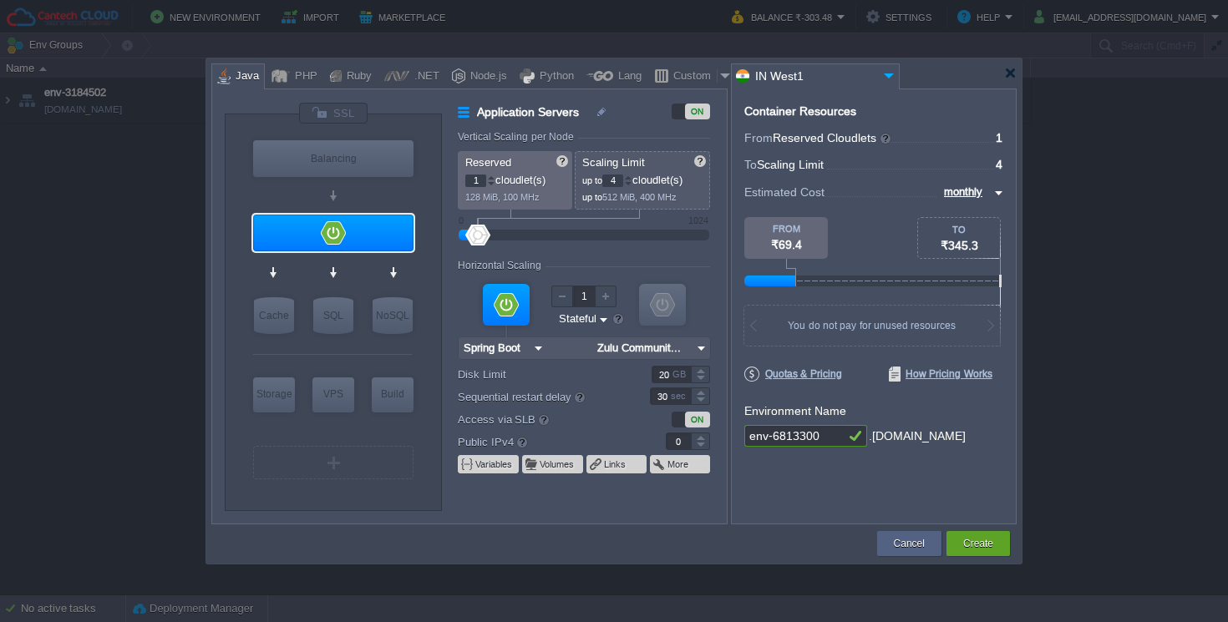
type input "Maven [DATE]"
click at [897, 544] on button "Cancel" at bounding box center [908, 543] width 31 height 17
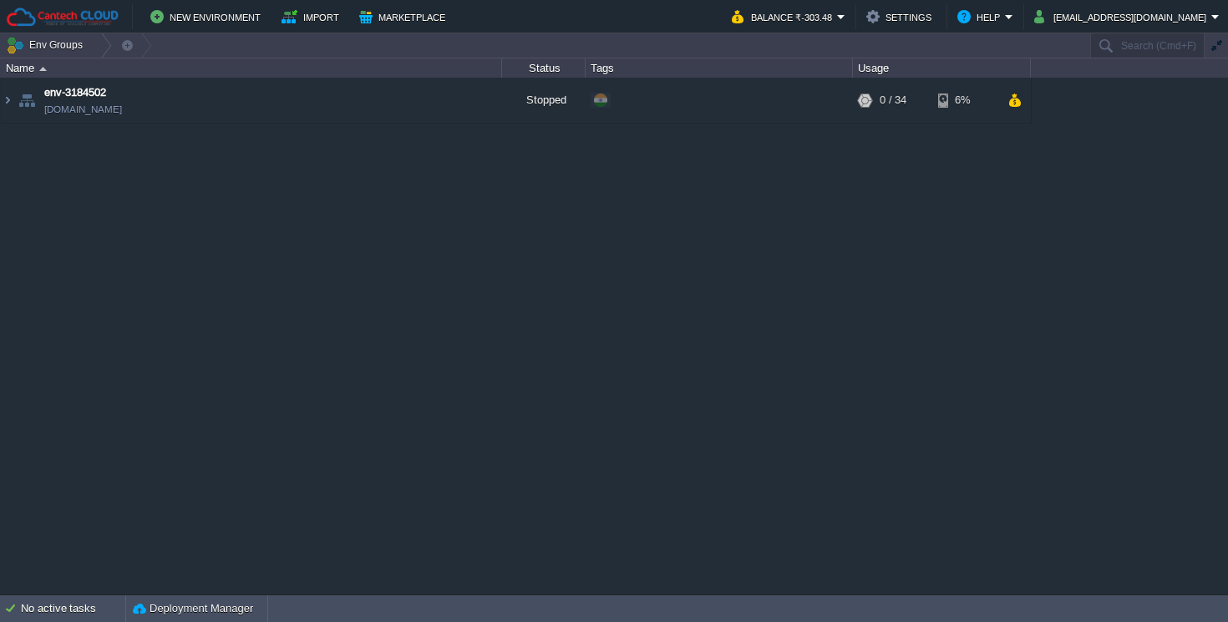
click at [605, 220] on div "env-3184502 [DOMAIN_NAME] Stopped + Add to Env Group RAM 0% CPU 0% 0 / 34 6%" at bounding box center [614, 336] width 1228 height 516
click at [837, 17] on button "Balance ₹-303.48" at bounding box center [783, 17] width 105 height 20
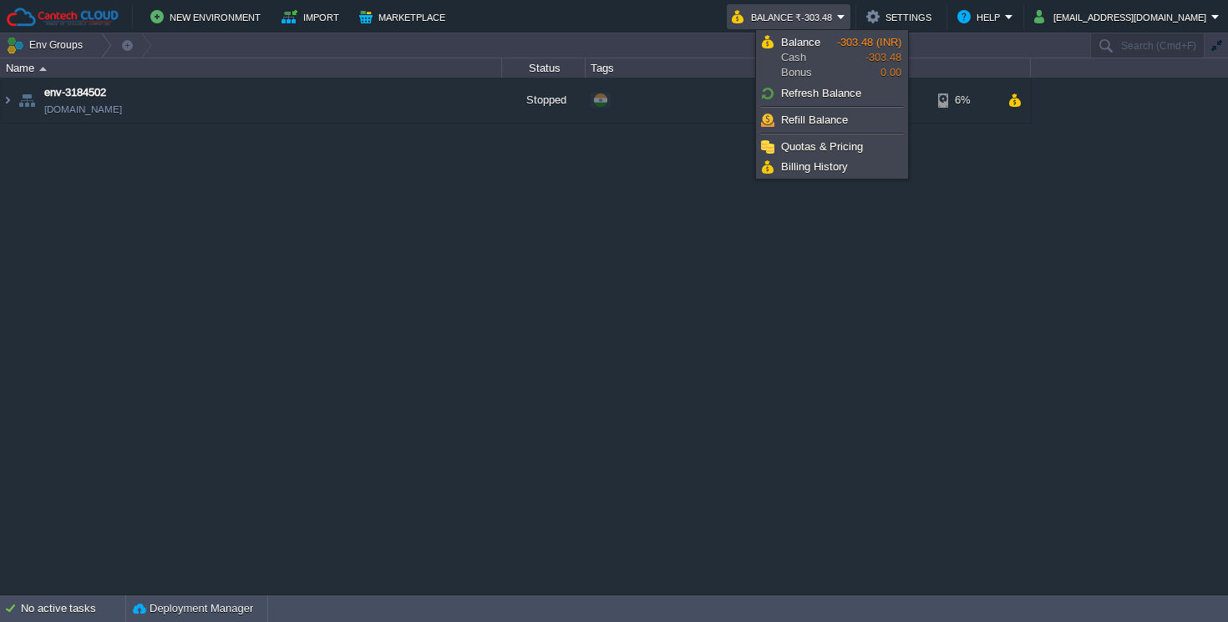
click at [772, 290] on div "env-3184502 [DOMAIN_NAME] Stopped + Add to Env Group RAM 0% CPU 0% 0 / 34 6%" at bounding box center [614, 336] width 1228 height 516
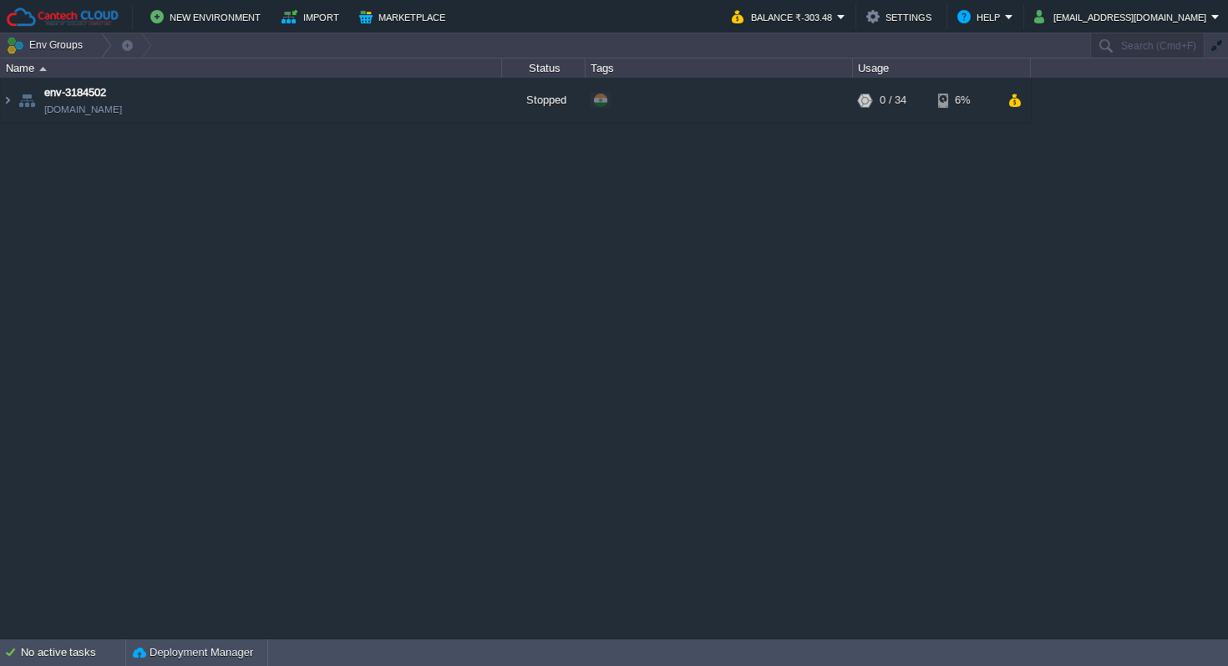
click at [769, 255] on div "env-3184502 [DOMAIN_NAME] Stopped + Add to Env Group RAM 0% CPU 0% 0 / 34 6%" at bounding box center [614, 357] width 1228 height 559
click at [1112, 22] on button "[EMAIL_ADDRESS][DOMAIN_NAME]" at bounding box center [1122, 17] width 177 height 20
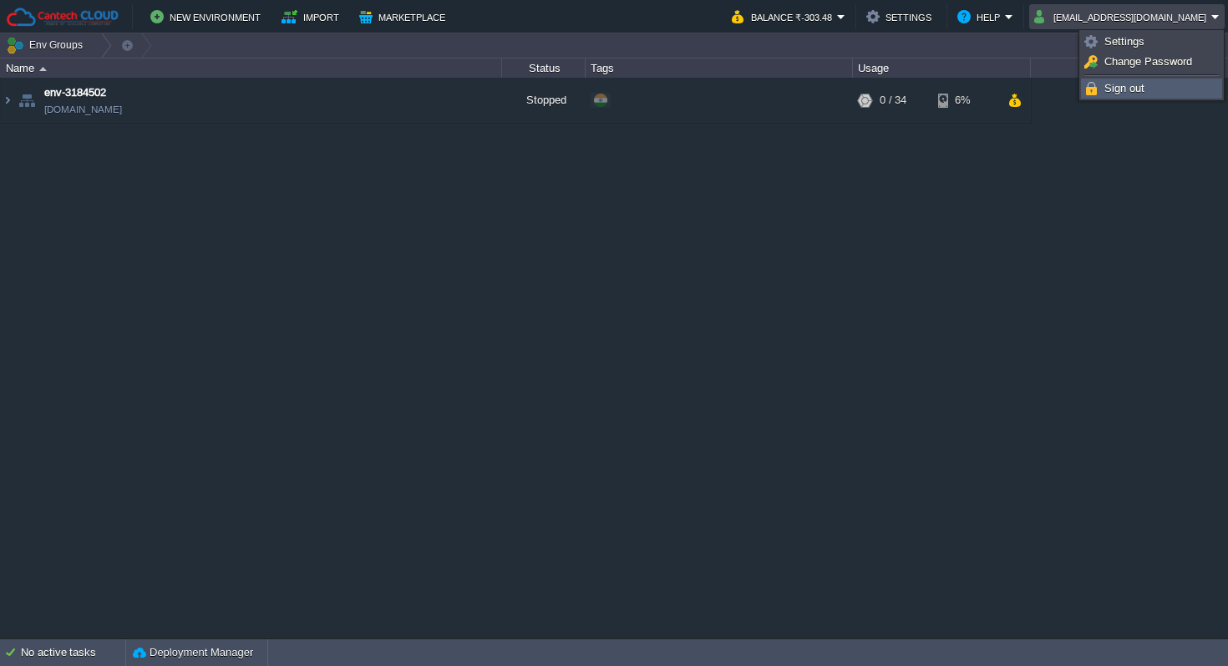
click at [1126, 90] on span "Sign out" at bounding box center [1124, 88] width 40 height 13
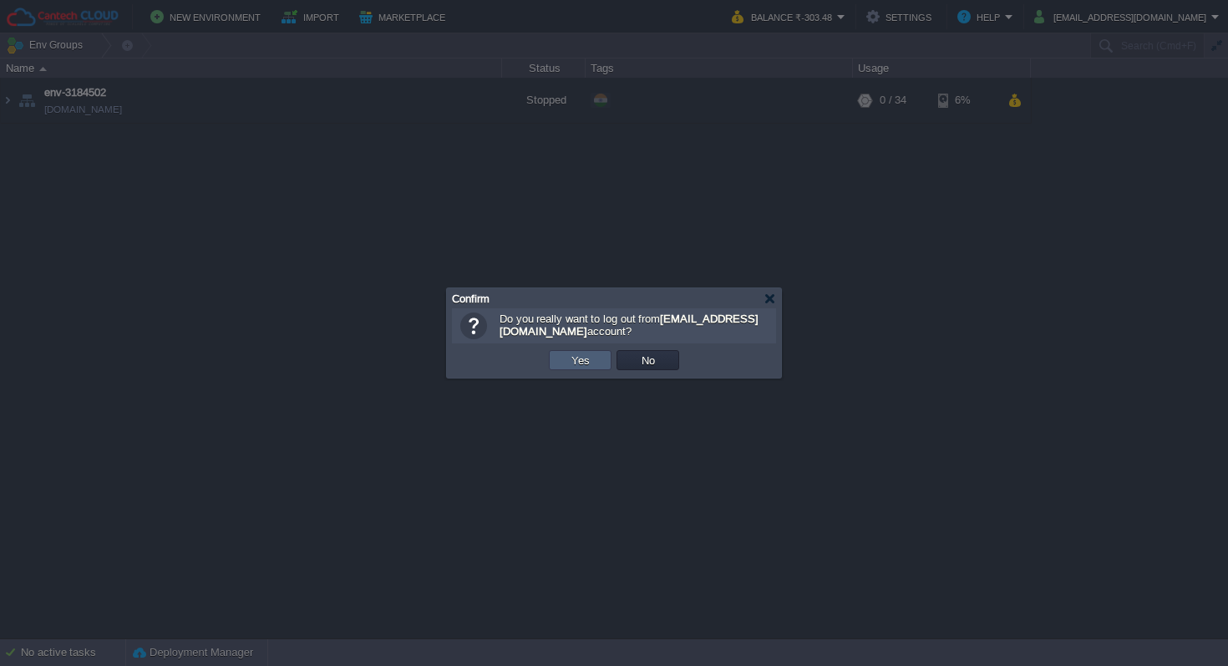
click at [567, 362] on button "Yes" at bounding box center [580, 359] width 28 height 15
